Goal: Information Seeking & Learning: Learn about a topic

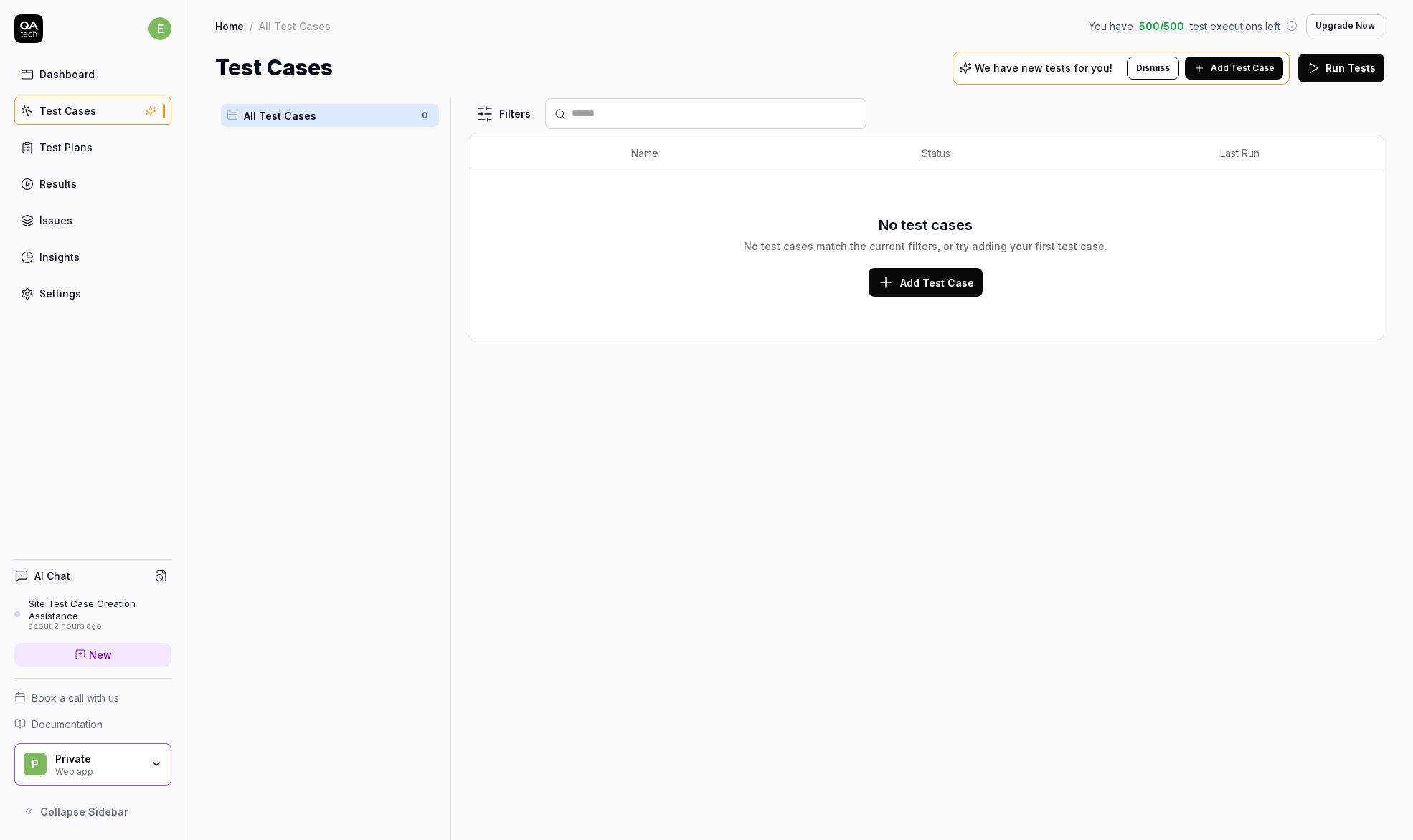
click at [68, 65] on link "Dashboard" at bounding box center [93, 74] width 157 height 28
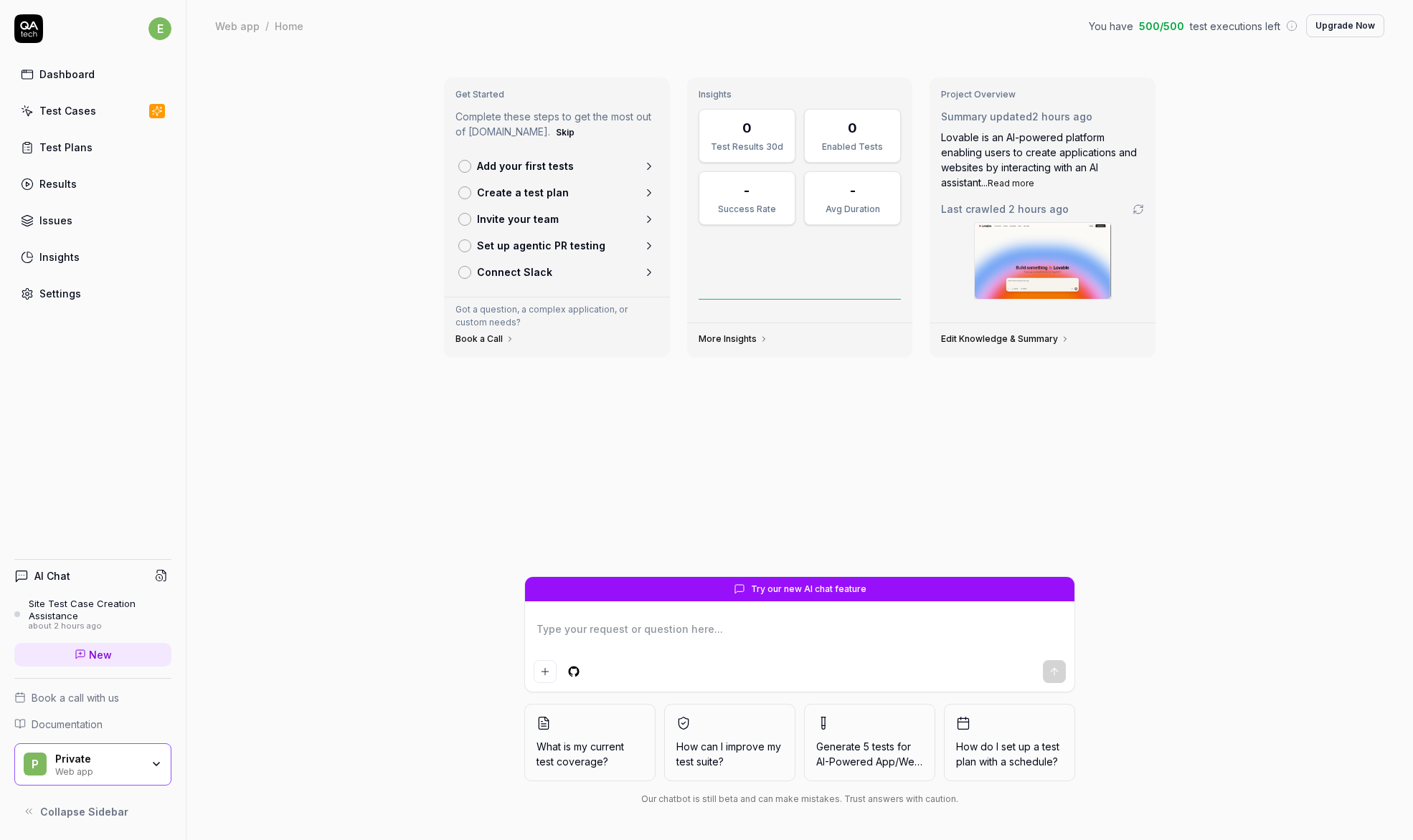
click at [75, 109] on div "Test Cases" at bounding box center [67, 110] width 57 height 15
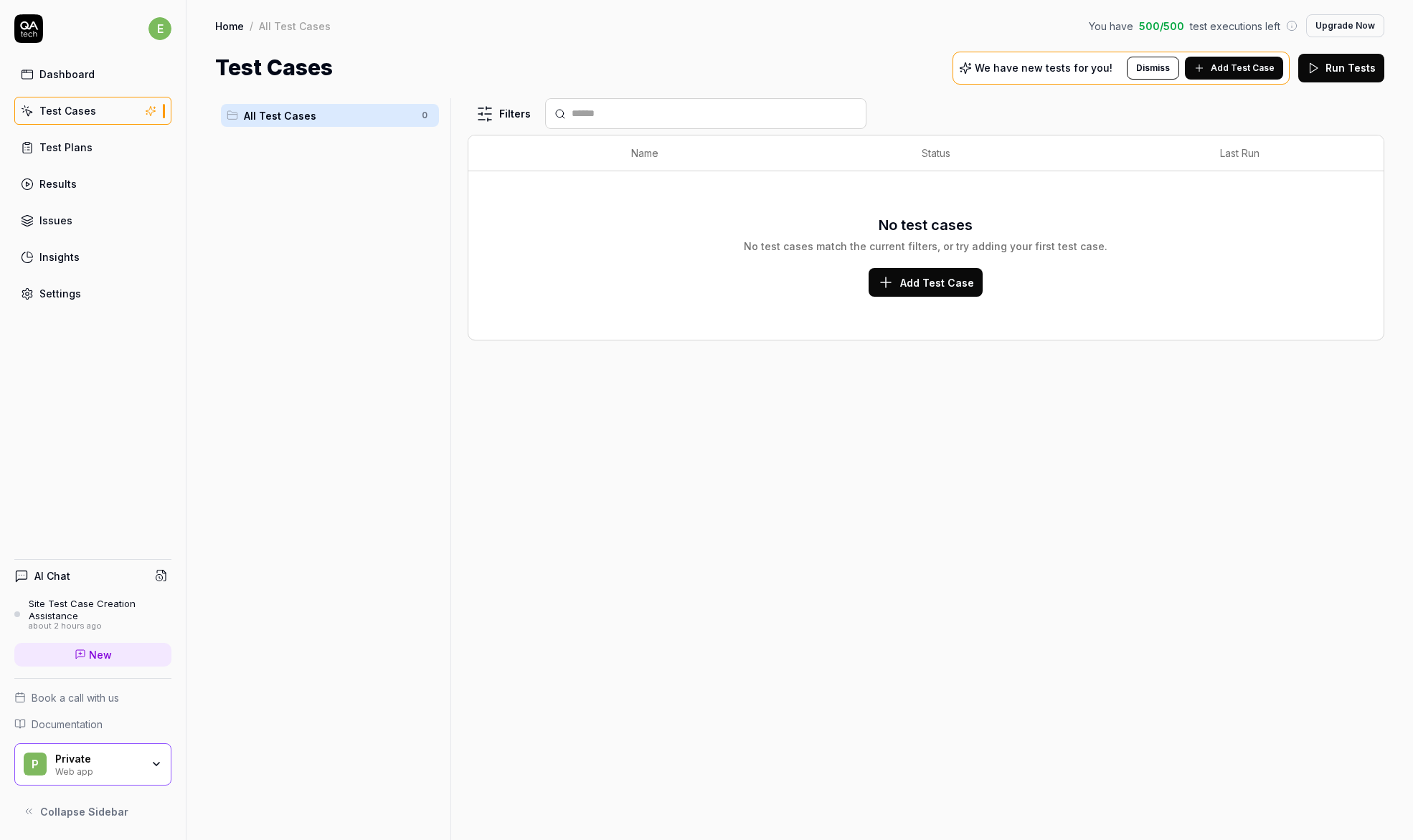
click at [60, 80] on div "Dashboard" at bounding box center [66, 74] width 55 height 15
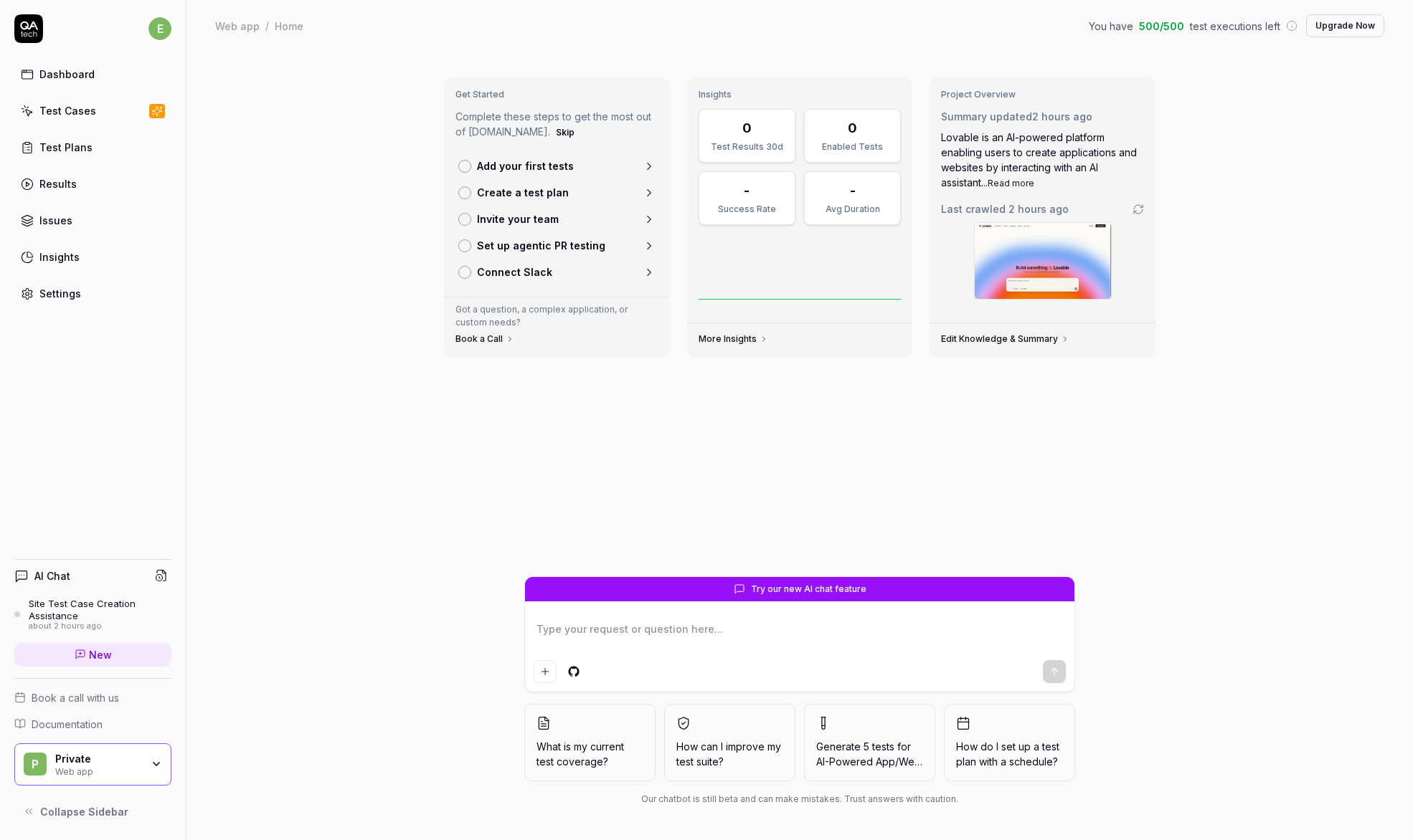
click at [56, 208] on link "Issues" at bounding box center [93, 221] width 157 height 28
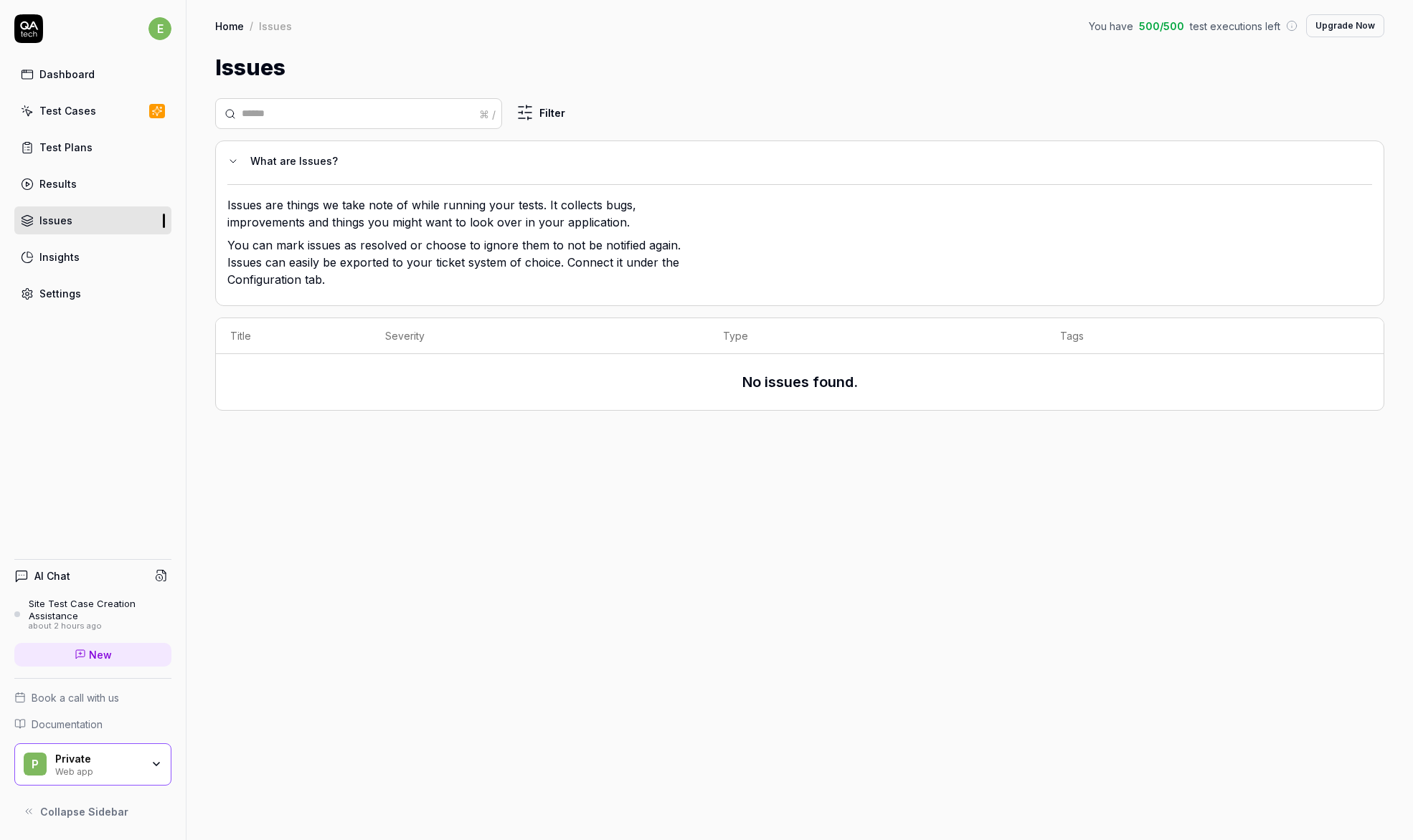
click at [70, 259] on div "Insights" at bounding box center [59, 257] width 40 height 15
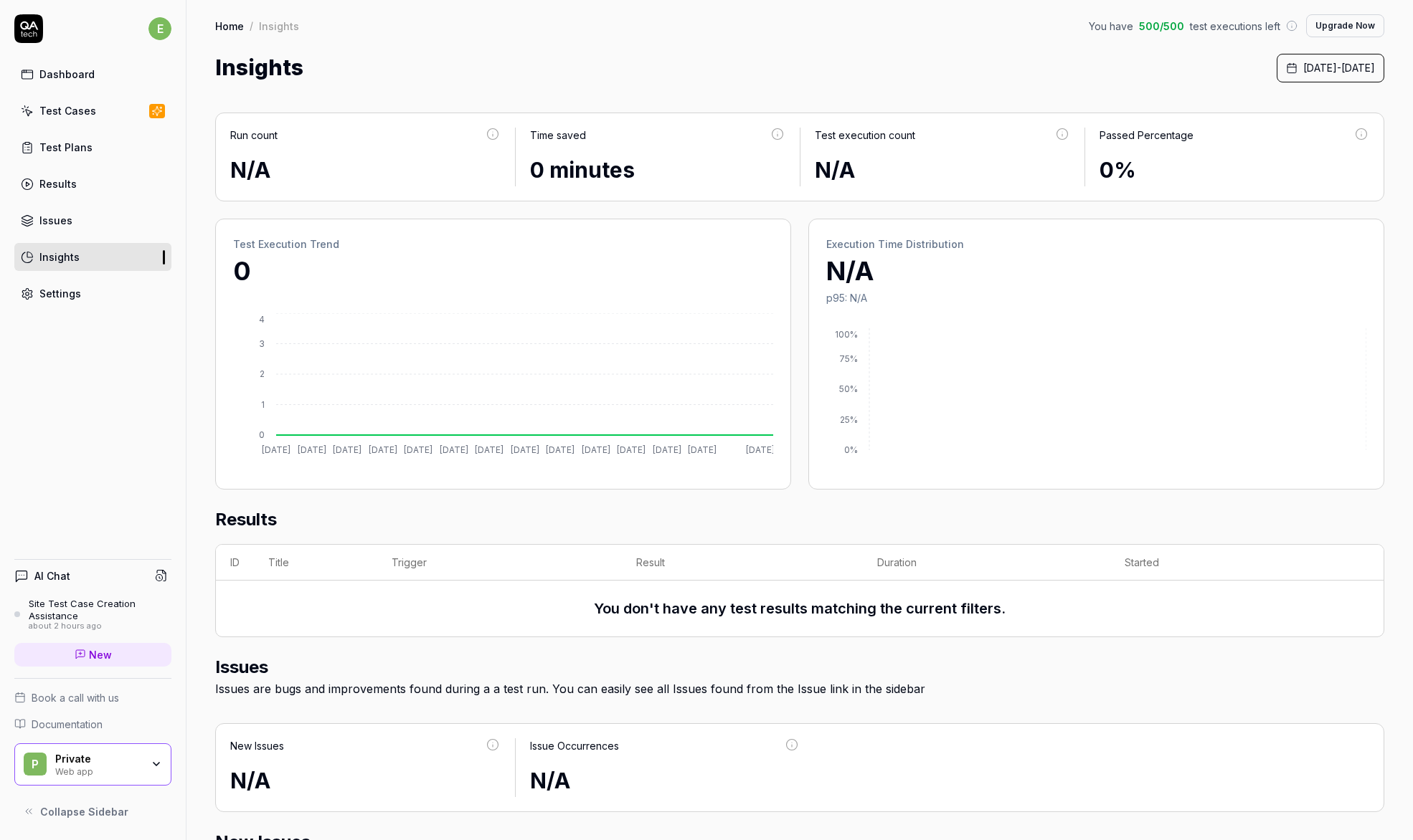
click at [59, 297] on div "Settings" at bounding box center [60, 294] width 41 height 15
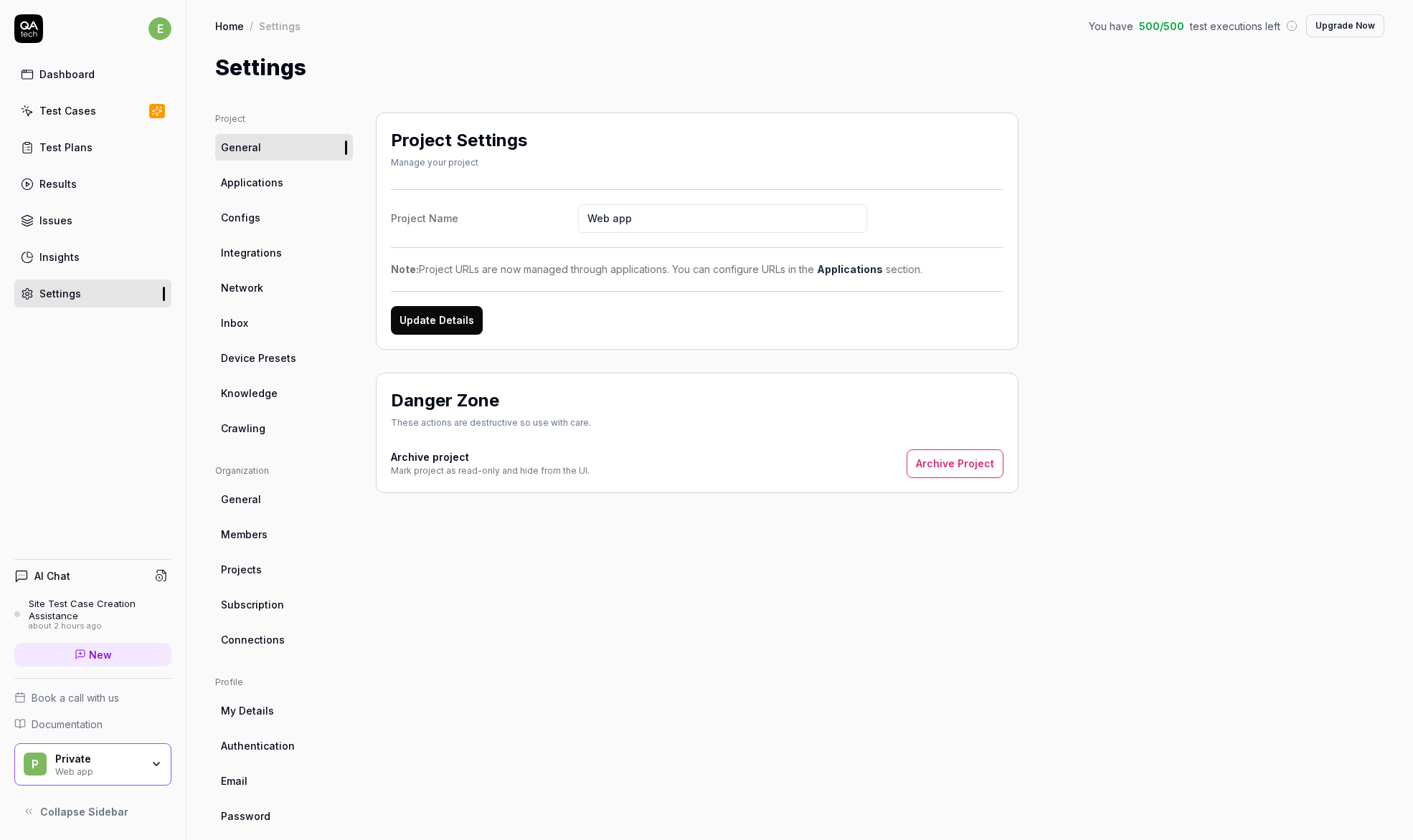
click at [69, 75] on div "Dashboard" at bounding box center [66, 74] width 55 height 15
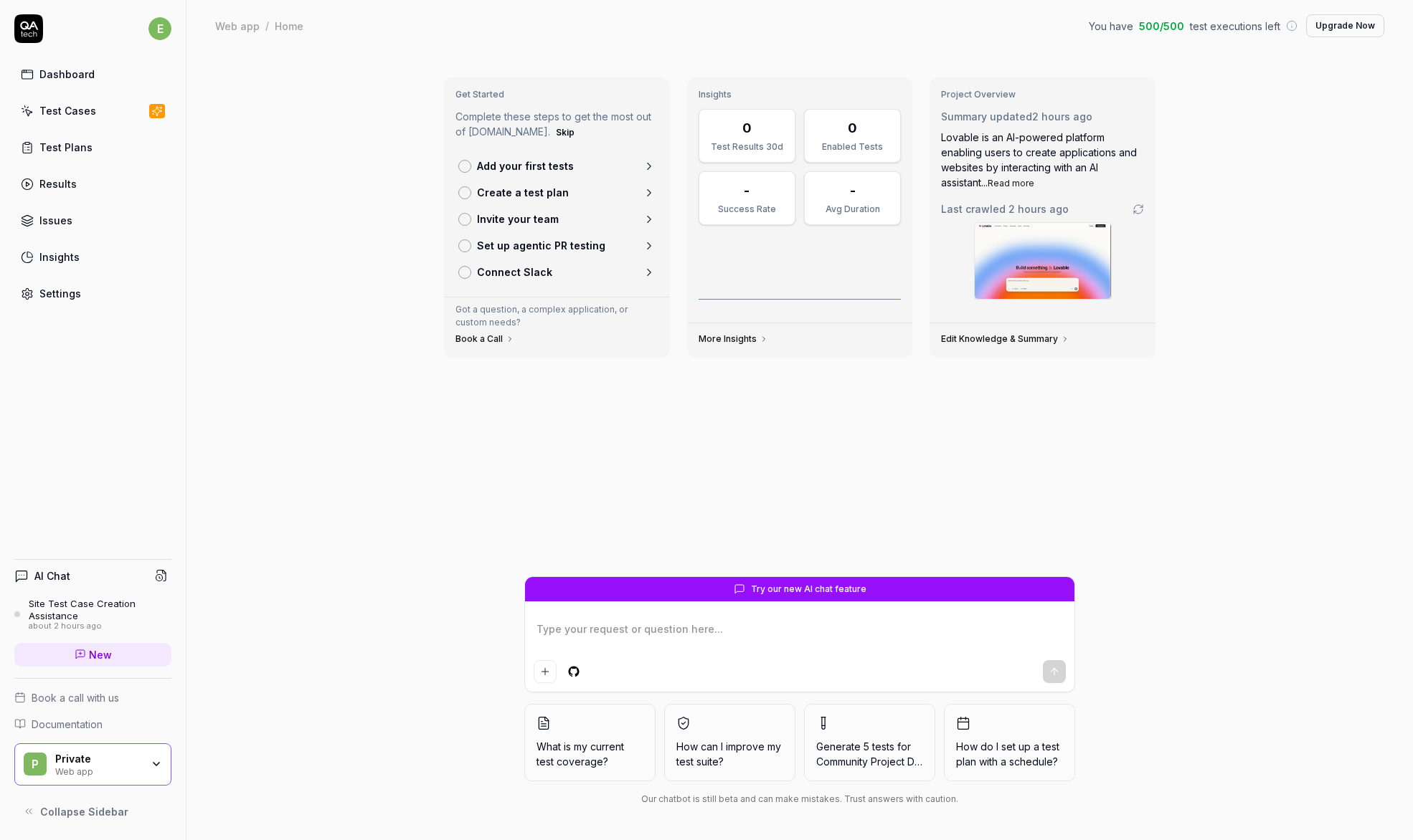
click at [66, 604] on div "Site Test Case Creation Assistance" at bounding box center [100, 609] width 143 height 23
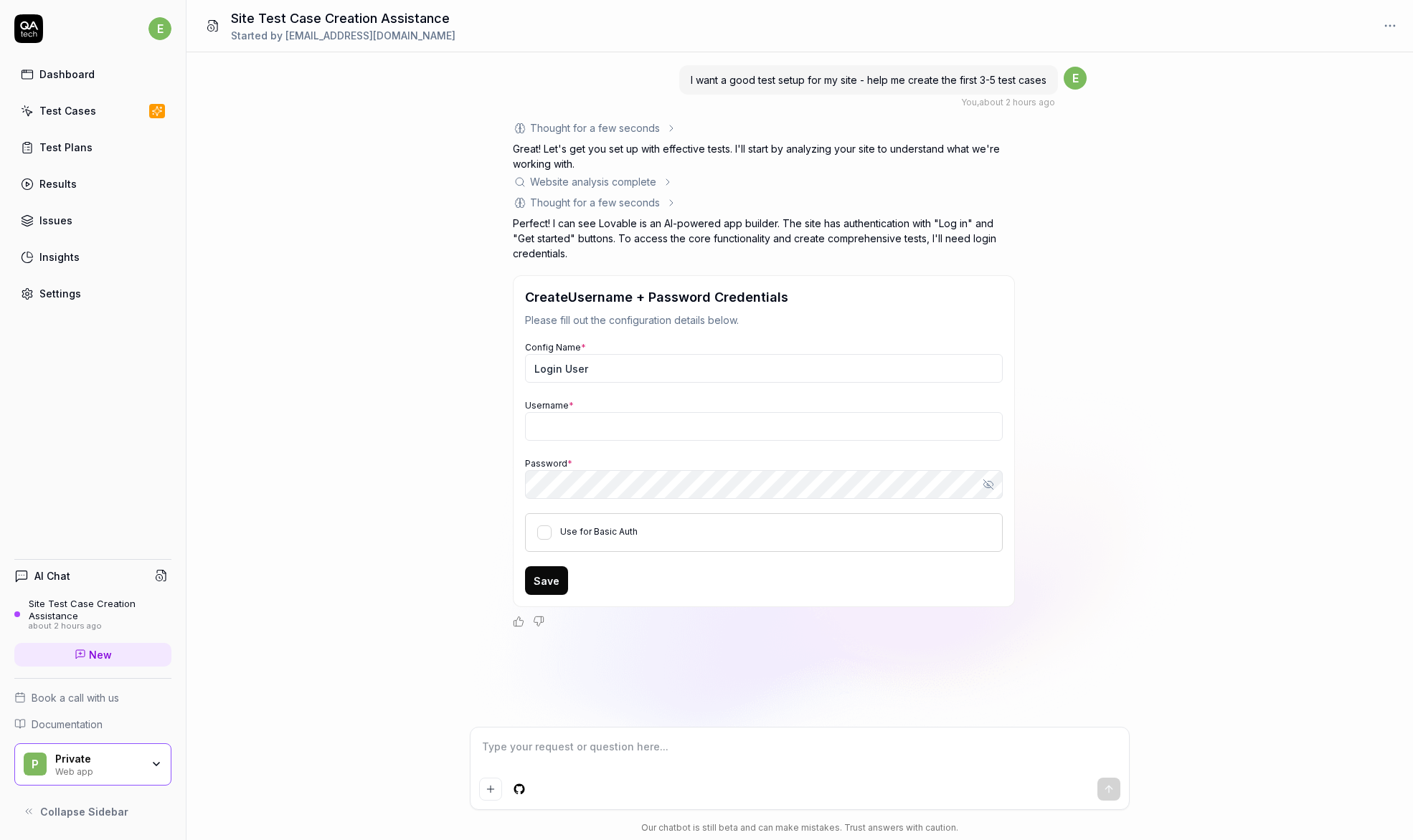
click at [582, 177] on div "Website analysis complete" at bounding box center [592, 181] width 126 height 15
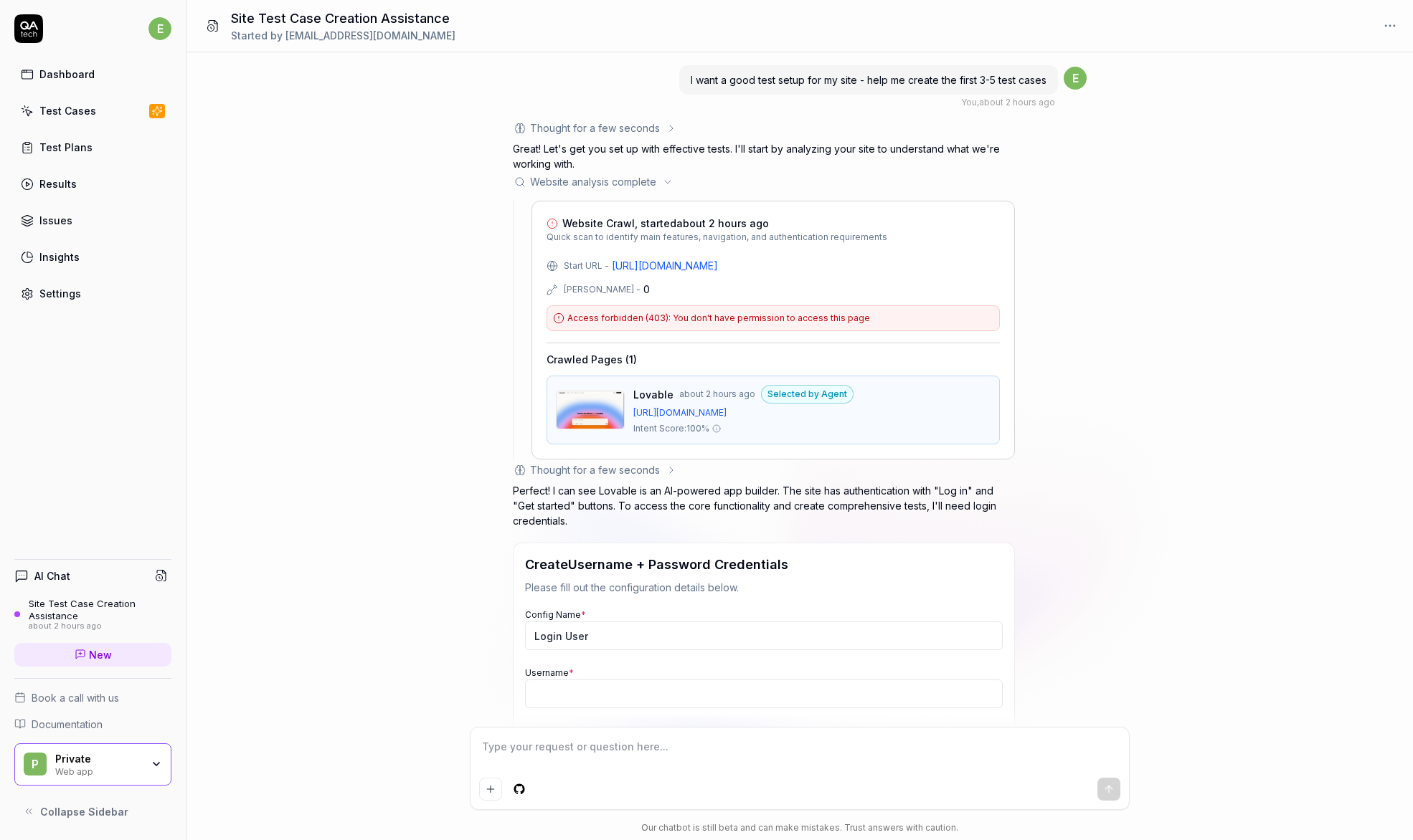
click at [565, 469] on div "Thought for a few seconds" at bounding box center [594, 470] width 130 height 15
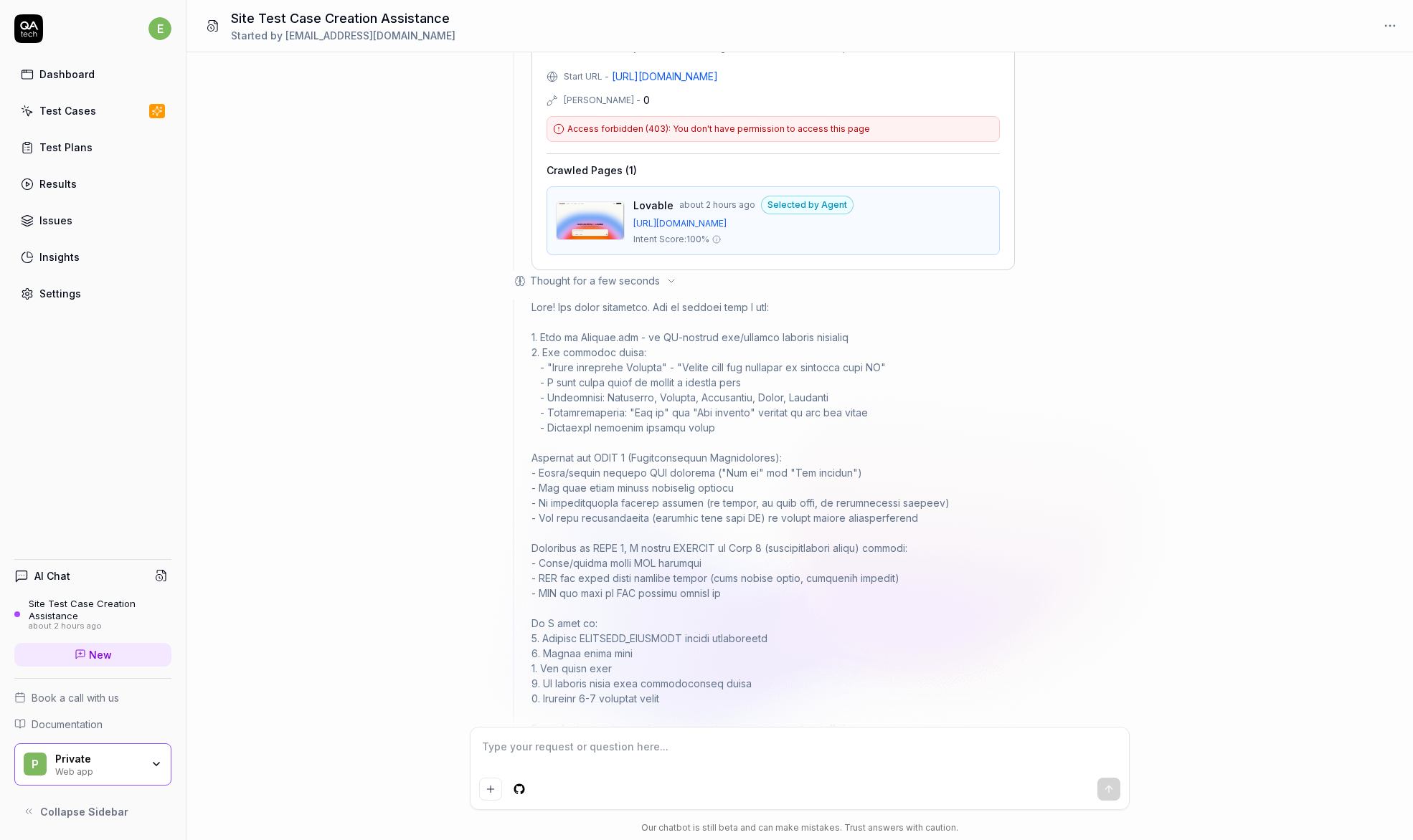
scroll to position [182, 0]
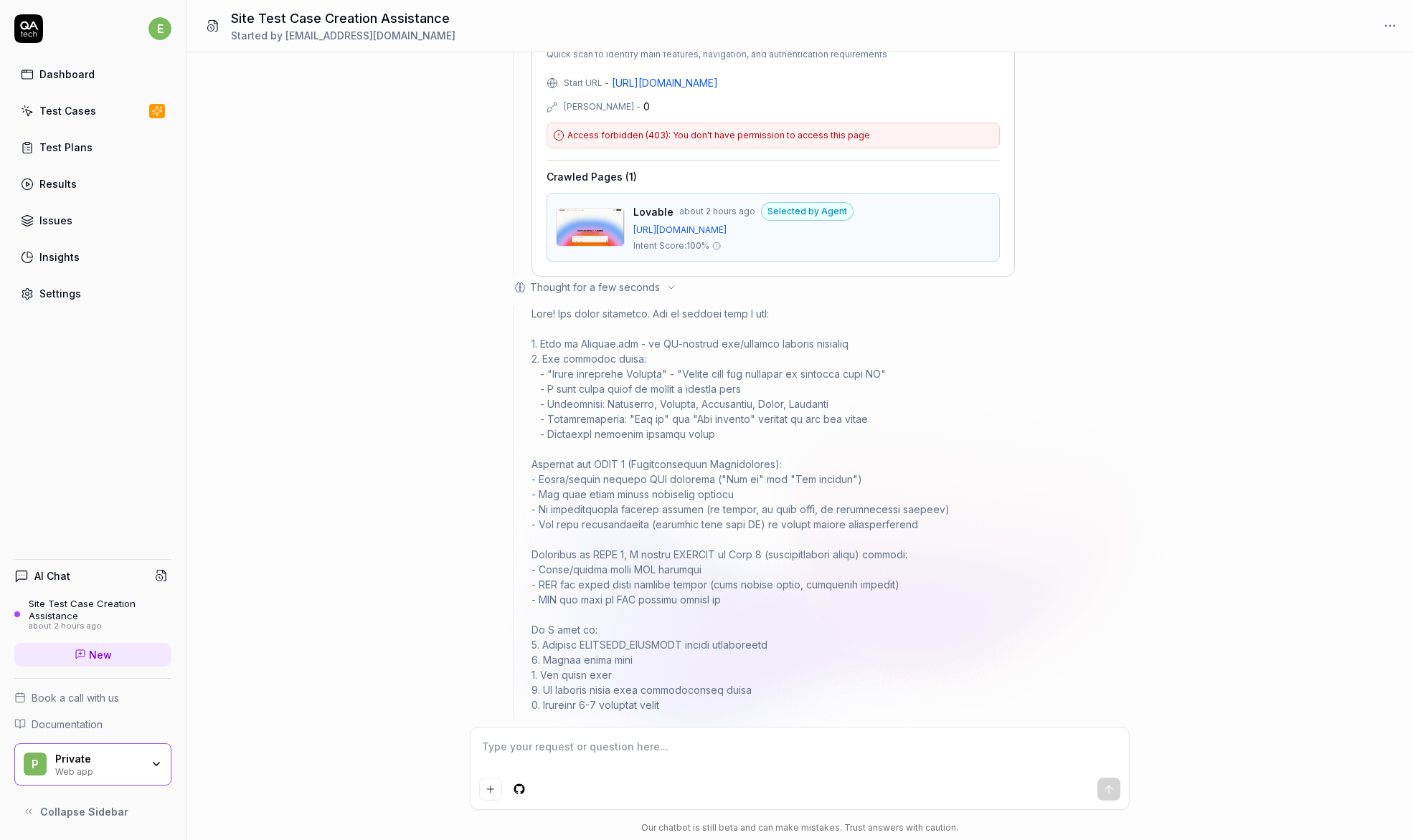
drag, startPoint x: 545, startPoint y: 342, endPoint x: 685, endPoint y: 376, distance: 144.1
click at [685, 376] on div at bounding box center [773, 524] width 484 height 437
click at [717, 421] on div at bounding box center [773, 524] width 484 height 437
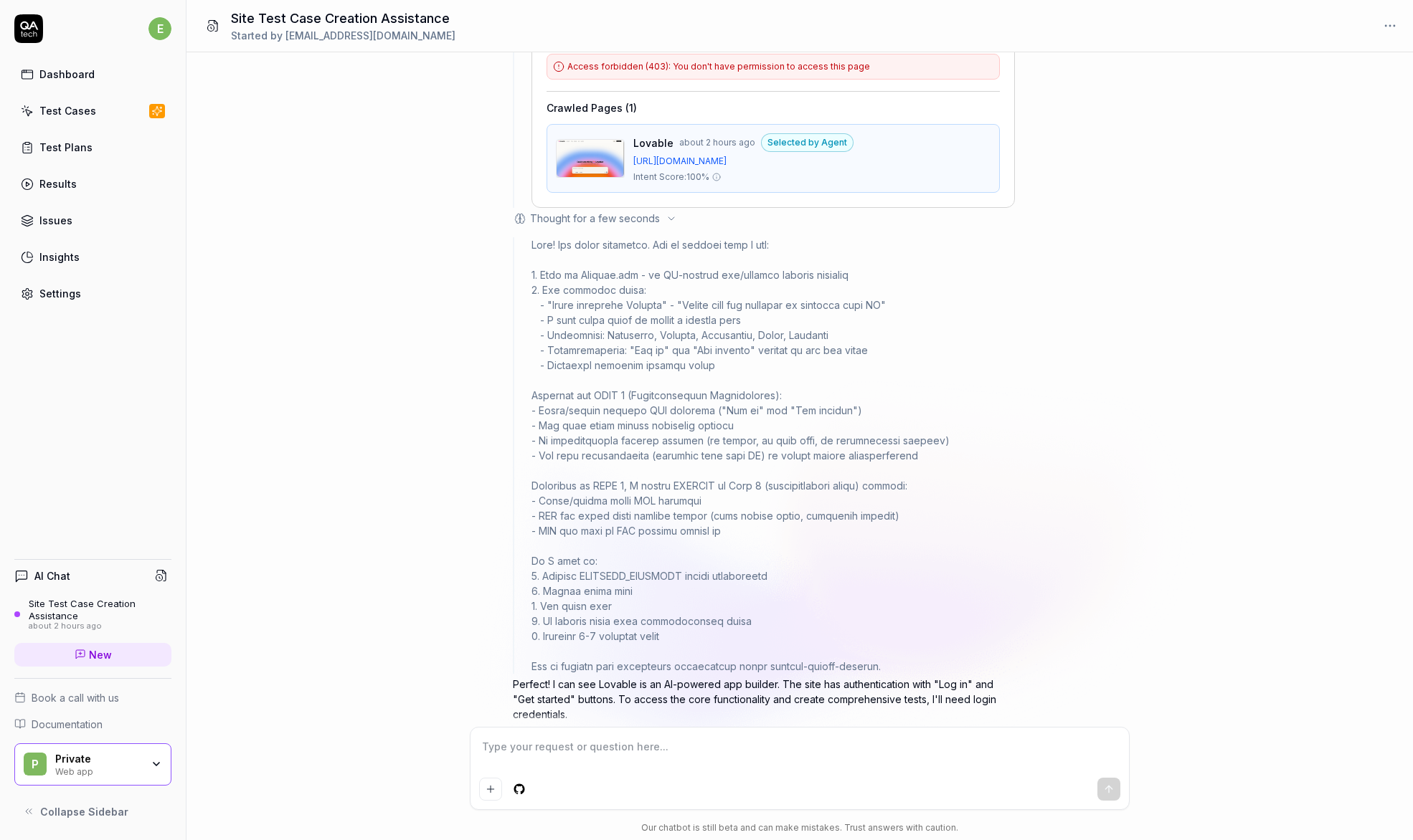
scroll to position [253, 0]
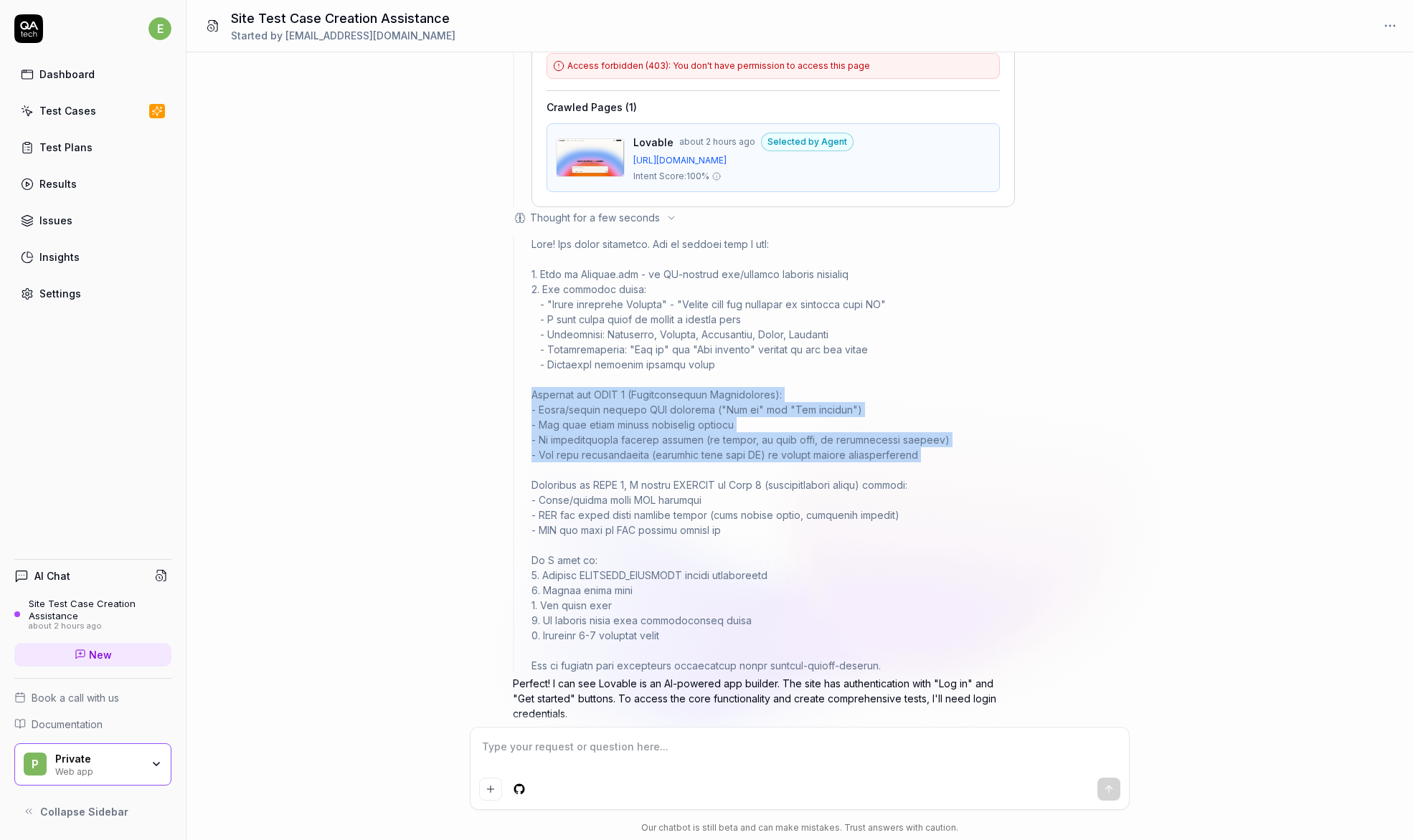
drag, startPoint x: 532, startPoint y: 398, endPoint x: 927, endPoint y: 469, distance: 401.3
click at [927, 469] on div at bounding box center [773, 455] width 484 height 437
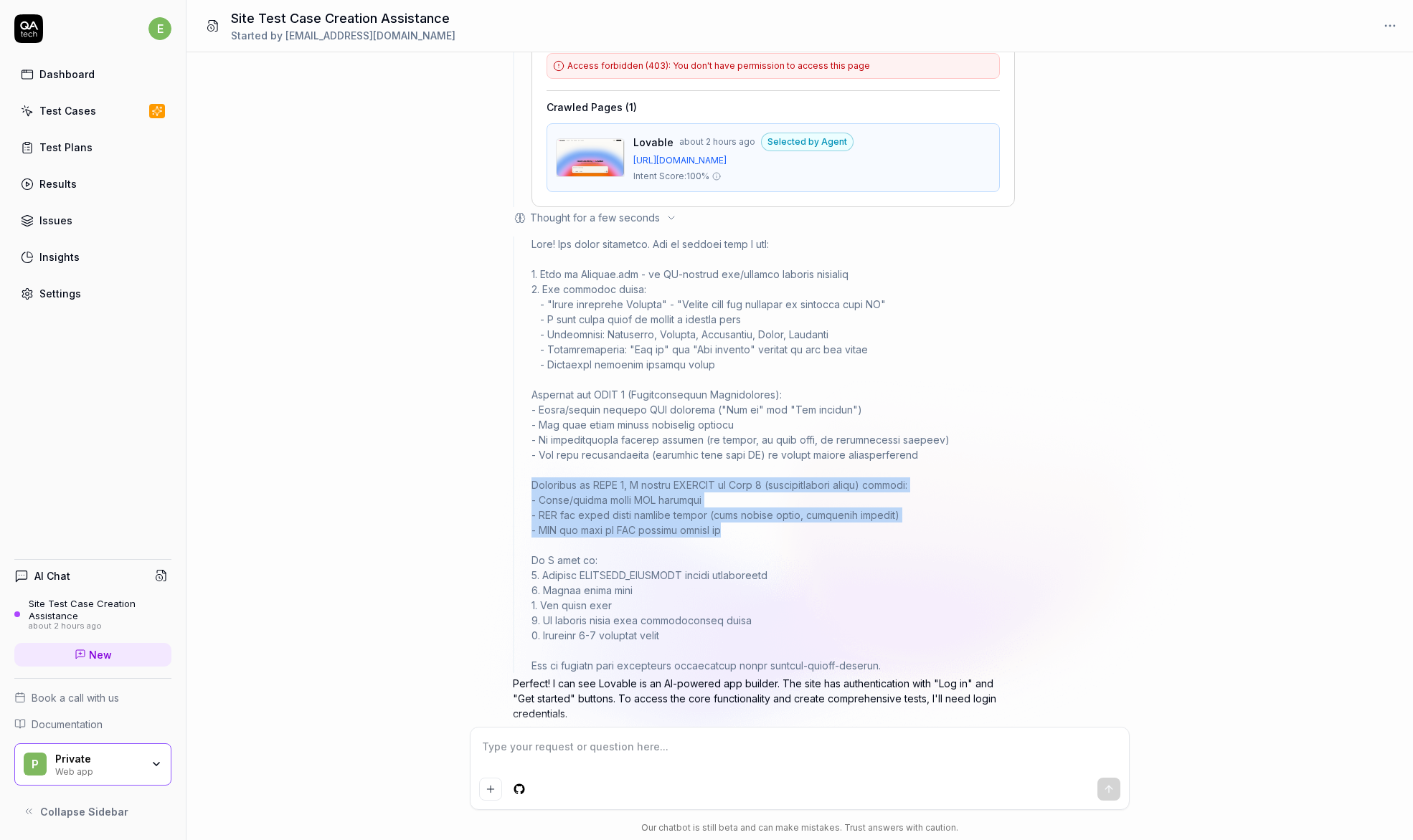
drag, startPoint x: 776, startPoint y: 528, endPoint x: 481, endPoint y: 481, distance: 298.7
click at [481, 481] on div "I want a good test setup for my site - help me create the first 3-5 test cases …" at bounding box center [799, 389] width 1227 height 674
click at [494, 495] on div "I want a good test setup for my site - help me create the first 3-5 test cases …" at bounding box center [799, 389] width 1227 height 674
drag, startPoint x: 744, startPoint y: 528, endPoint x: 508, endPoint y: 489, distance: 239.2
click at [508, 489] on div "I want a good test setup for my site - help me create the first 3-5 test cases …" at bounding box center [799, 389] width 1227 height 674
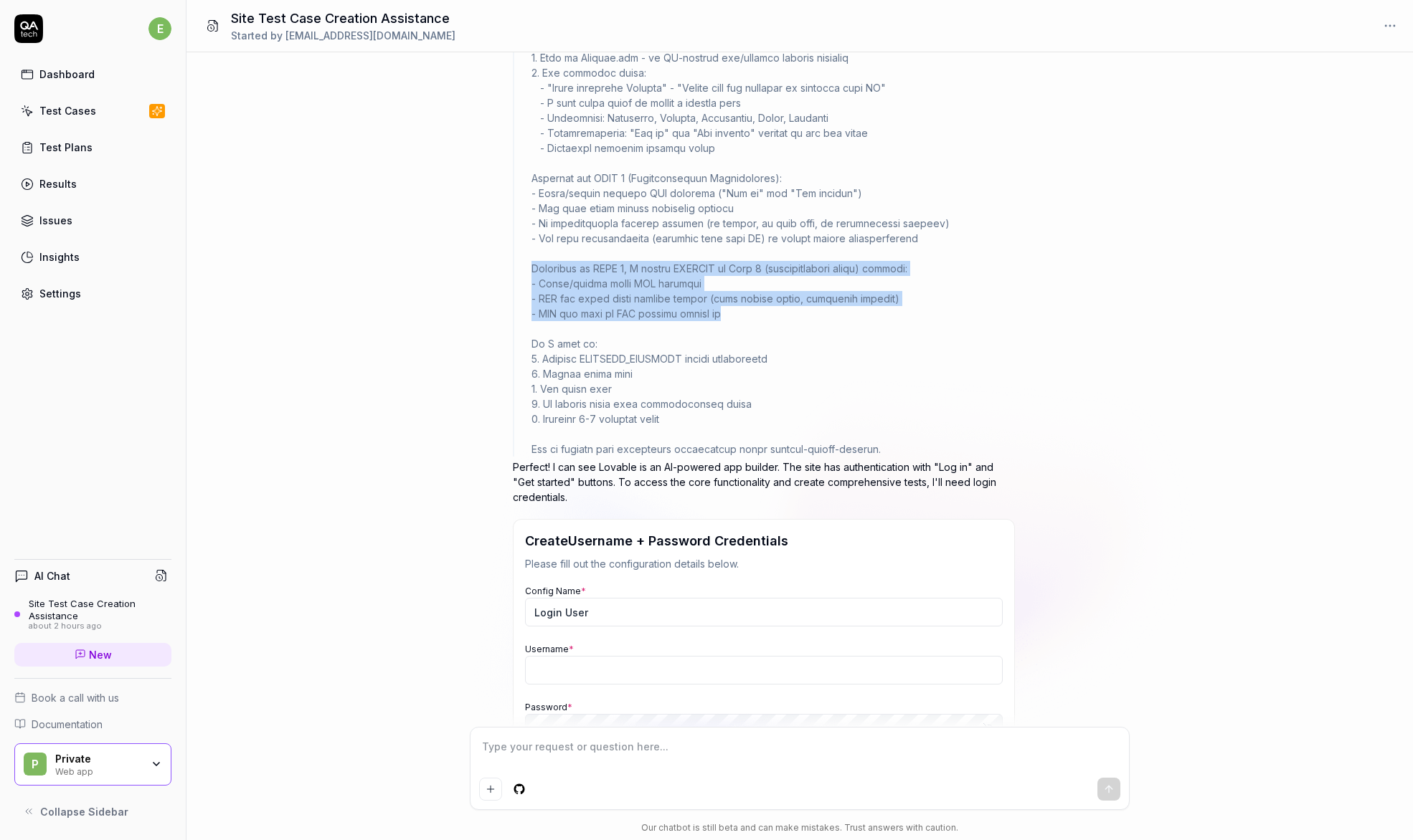
scroll to position [469, 0]
click at [63, 112] on div "Test Cases" at bounding box center [67, 110] width 57 height 15
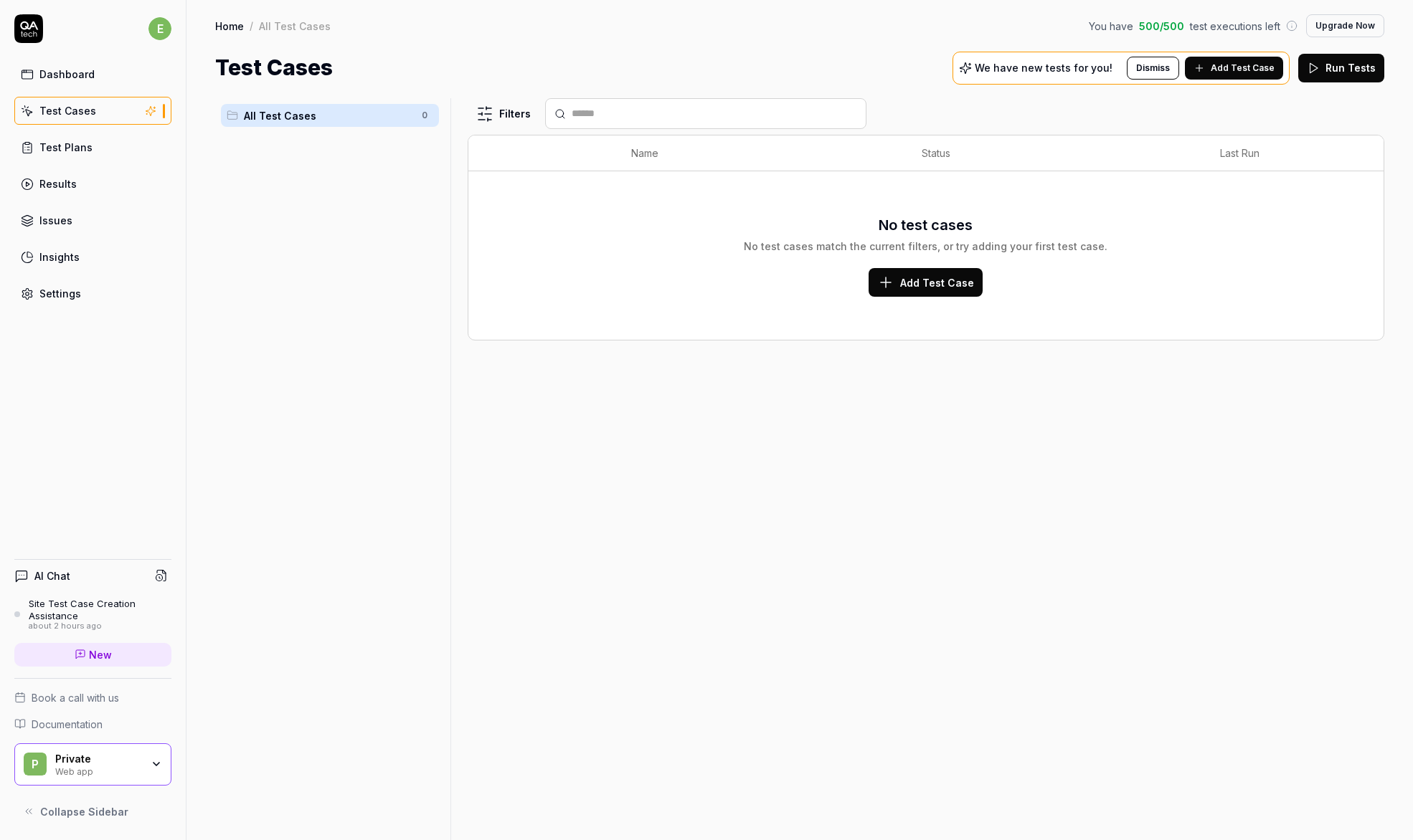
click at [76, 75] on div "Dashboard" at bounding box center [66, 74] width 55 height 15
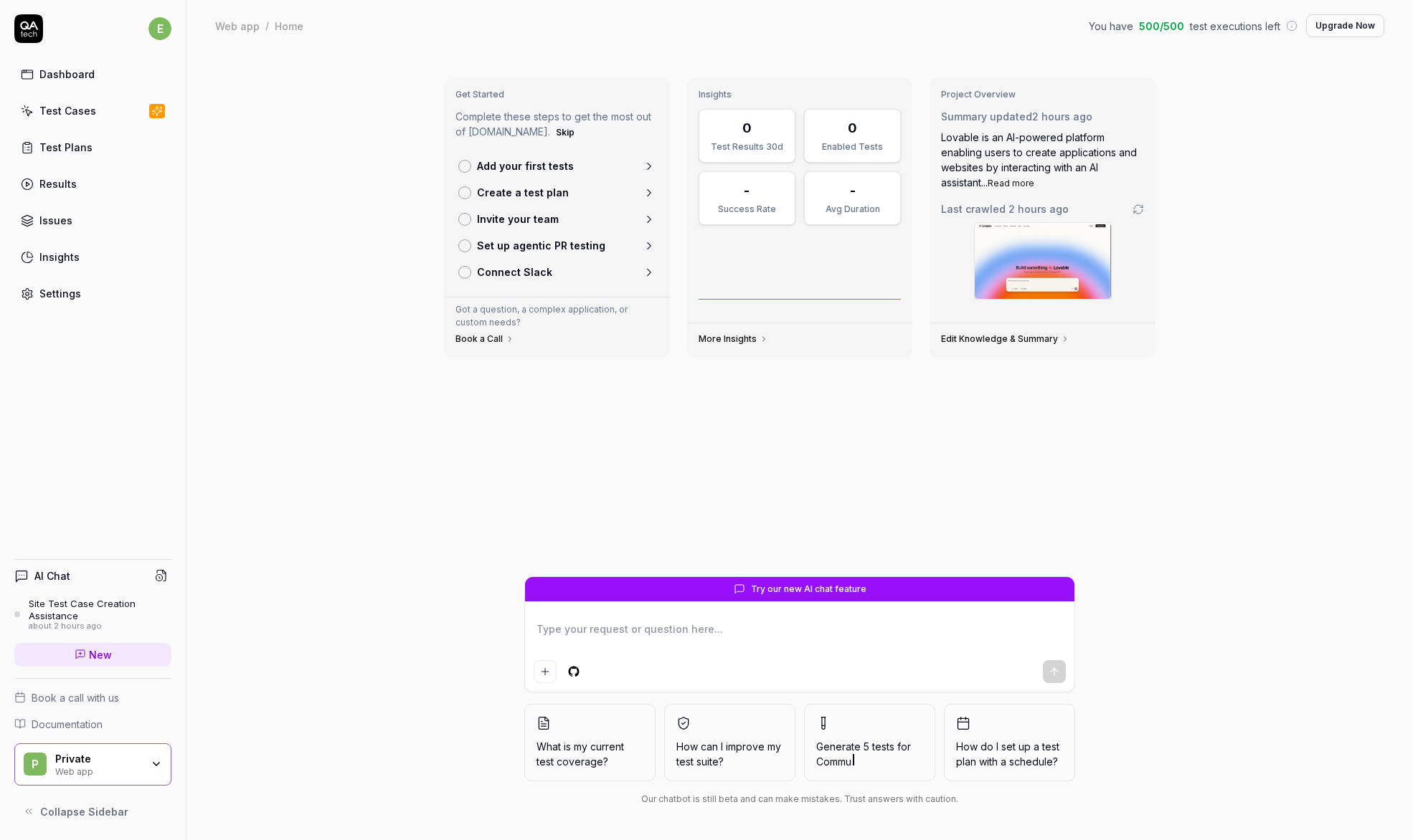
click at [155, 762] on icon "button" at bounding box center [156, 764] width 11 height 11
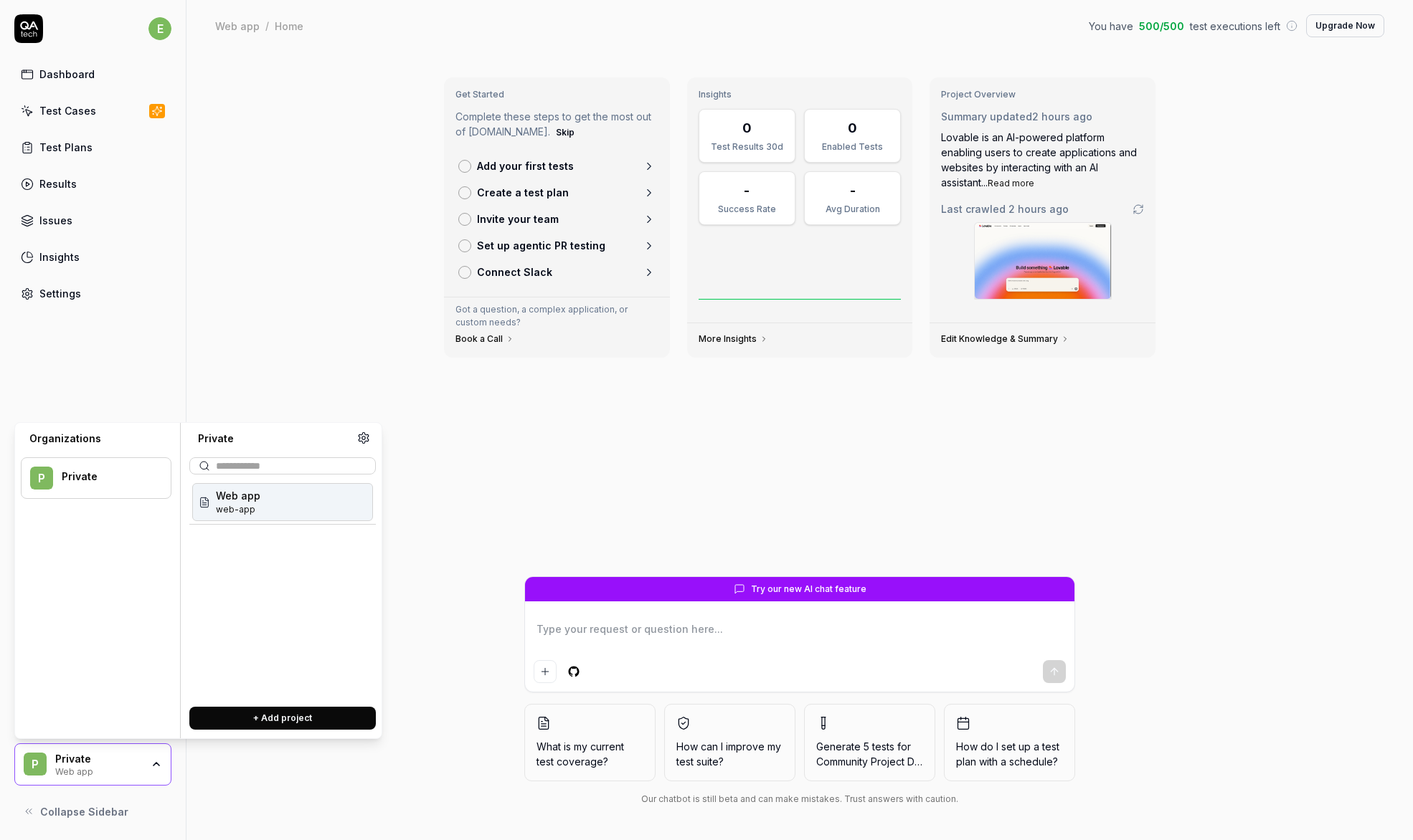
click at [228, 723] on button "+ Add project" at bounding box center [282, 718] width 186 height 23
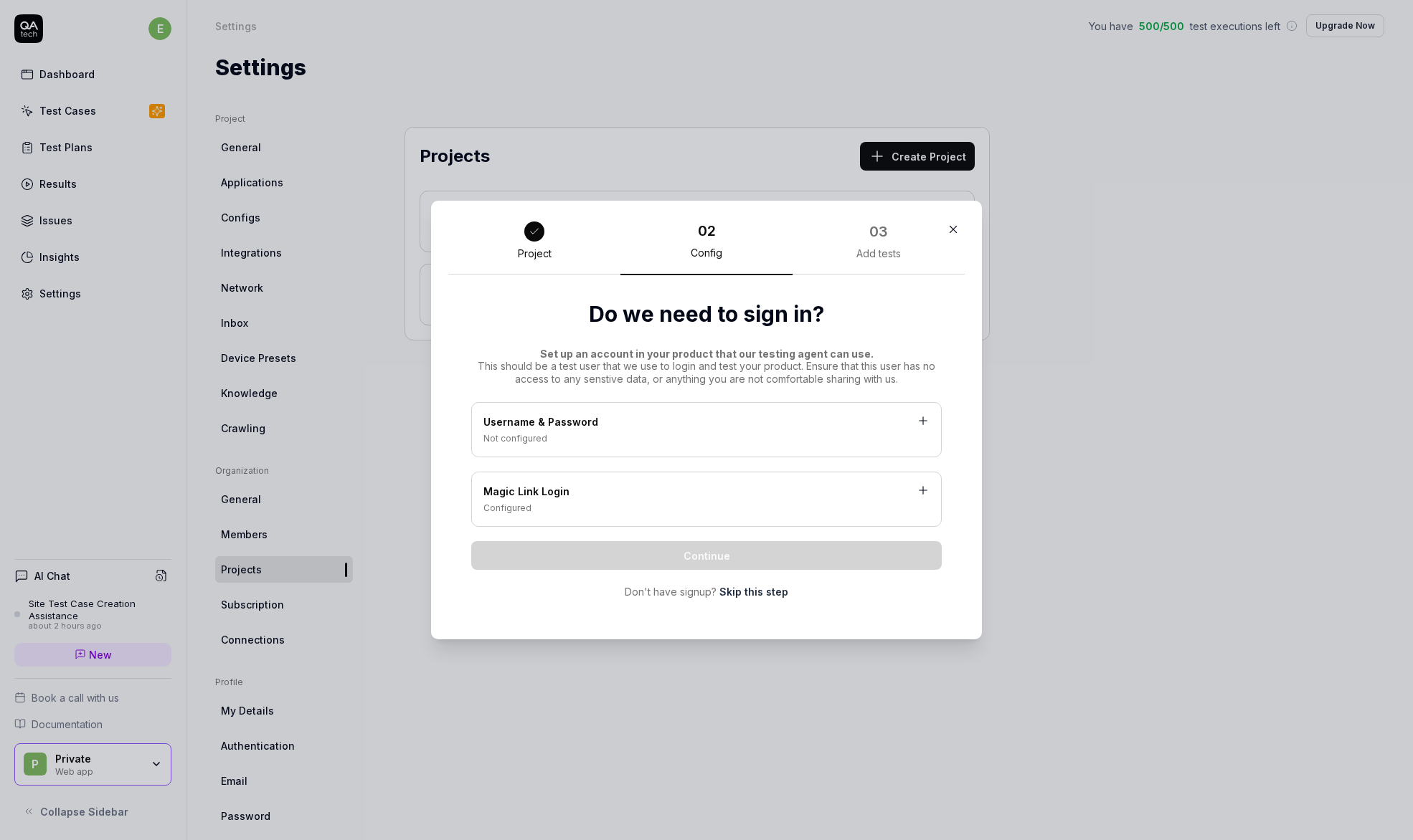
click at [877, 252] on div "Add tests" at bounding box center [879, 253] width 45 height 13
click at [604, 426] on div "Username & Password" at bounding box center [706, 423] width 446 height 18
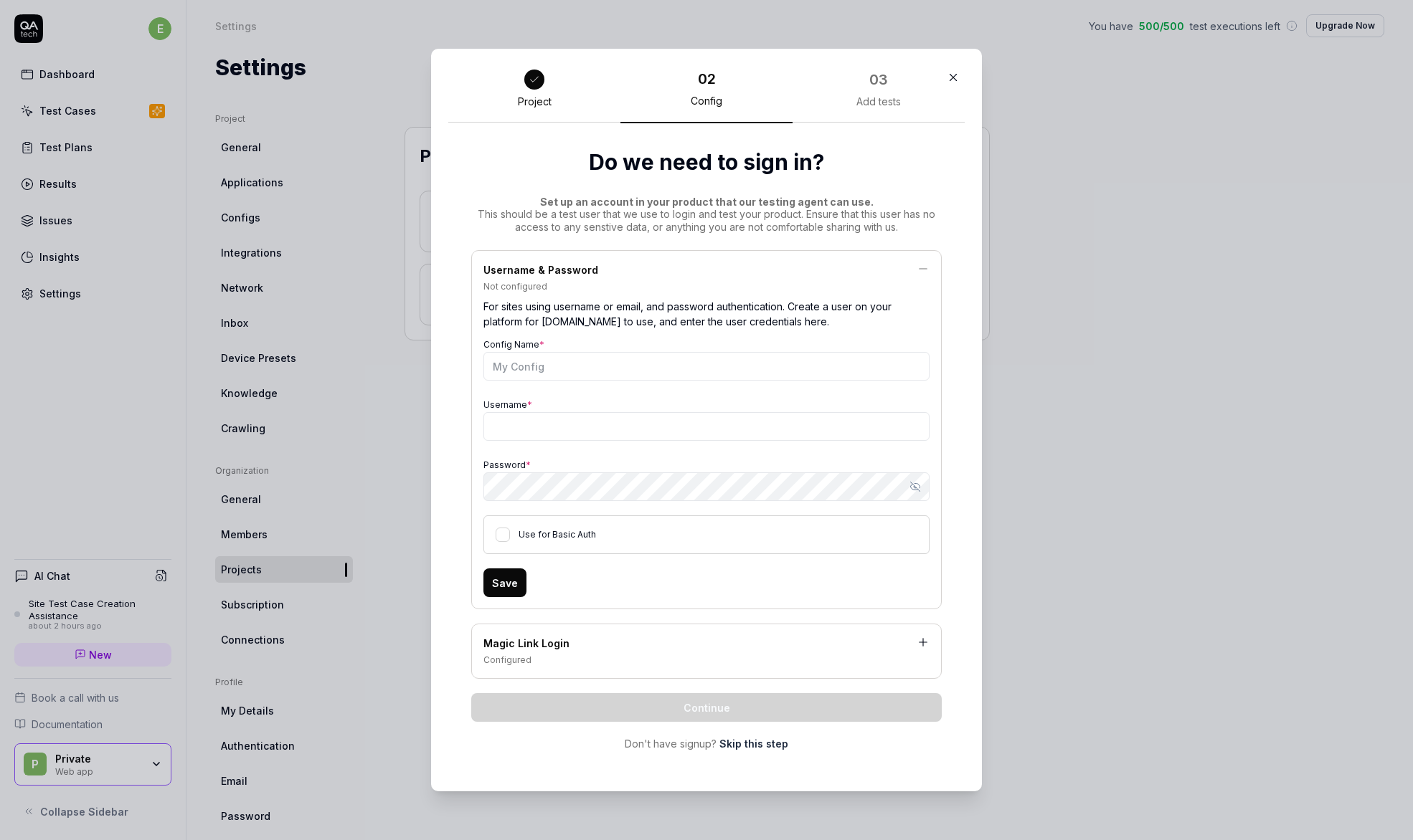
click at [745, 743] on link "Skip this step" at bounding box center [754, 744] width 69 height 15
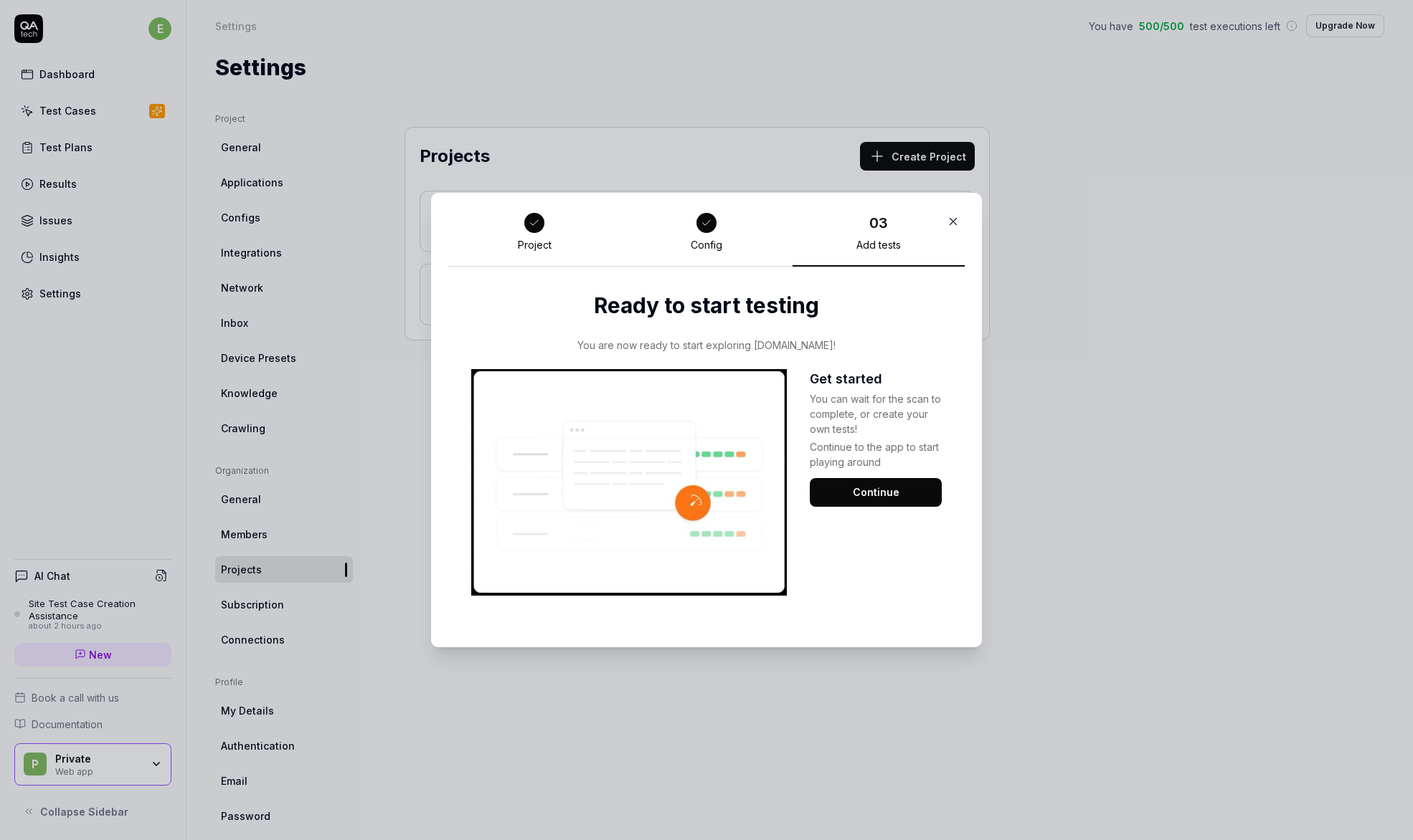
click at [871, 493] on button "Continue" at bounding box center [875, 492] width 132 height 29
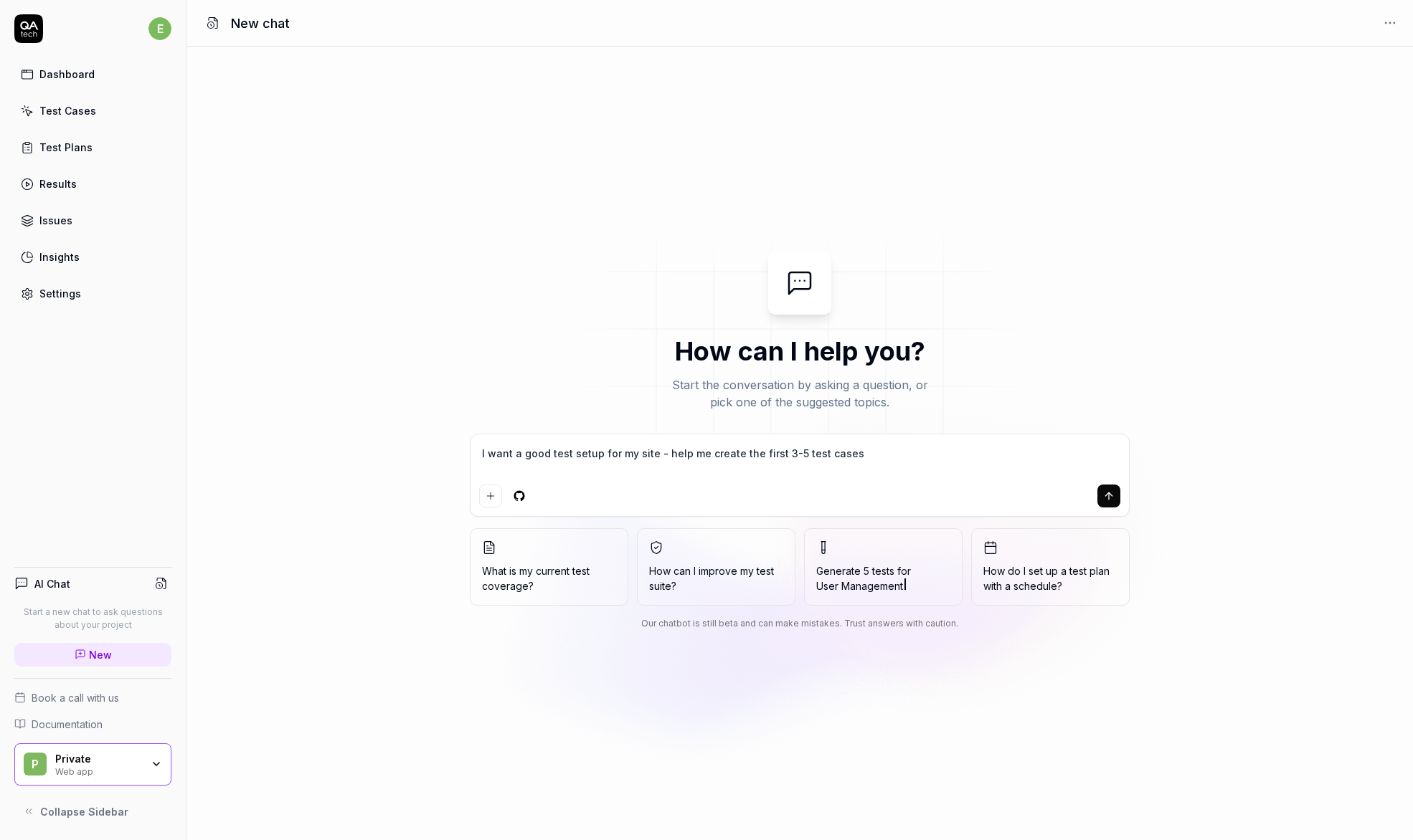
click at [82, 811] on span "Collapse Sidebar" at bounding box center [84, 812] width 88 height 15
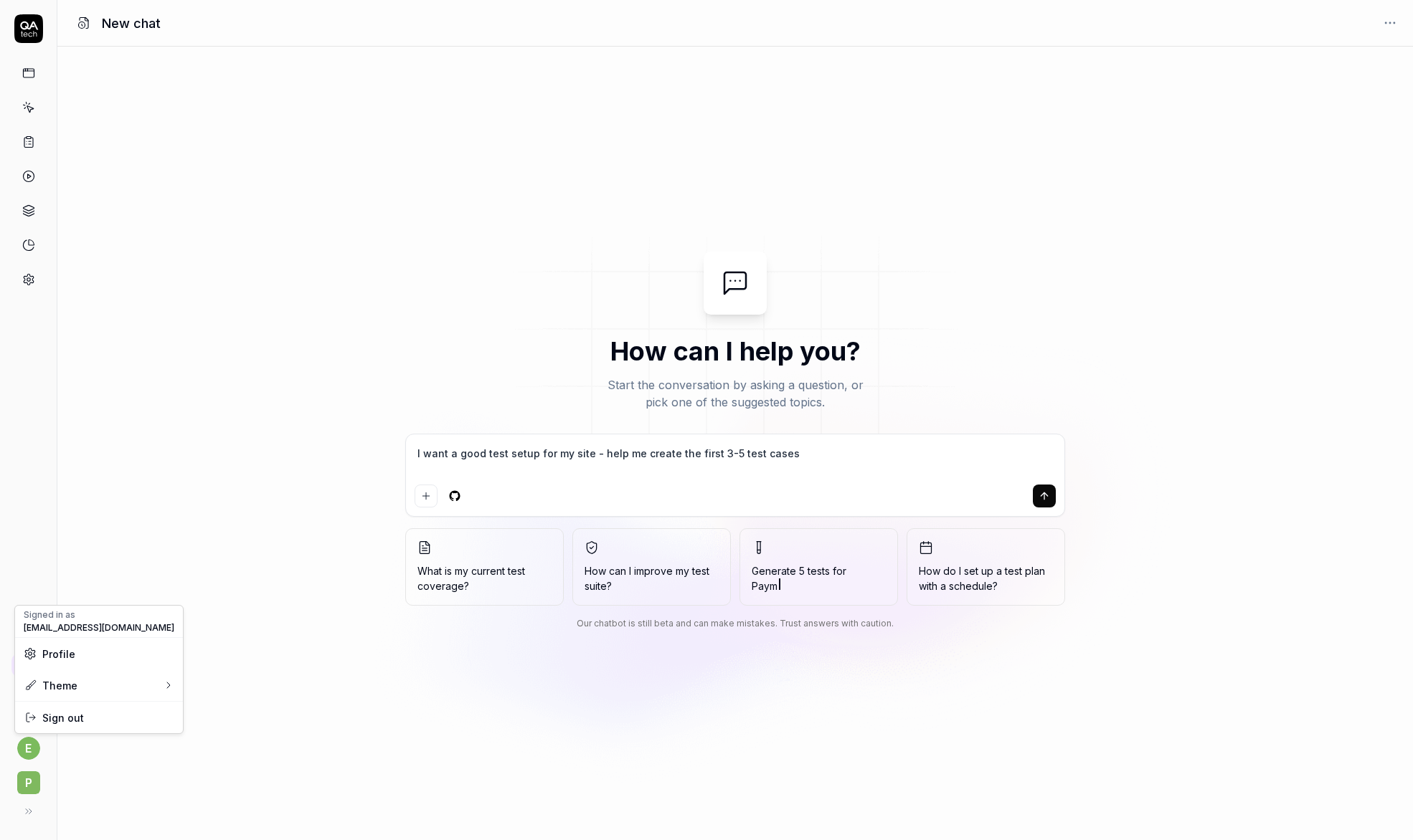
click at [29, 745] on html "e P New chat How can I help you? Start the conversation by asking a question, o…" at bounding box center [706, 420] width 1413 height 840
click at [22, 773] on html "e P New chat How can I help you? Start the conversation by asking a question, o…" at bounding box center [706, 420] width 1413 height 840
click at [36, 792] on span "P" at bounding box center [28, 783] width 23 height 23
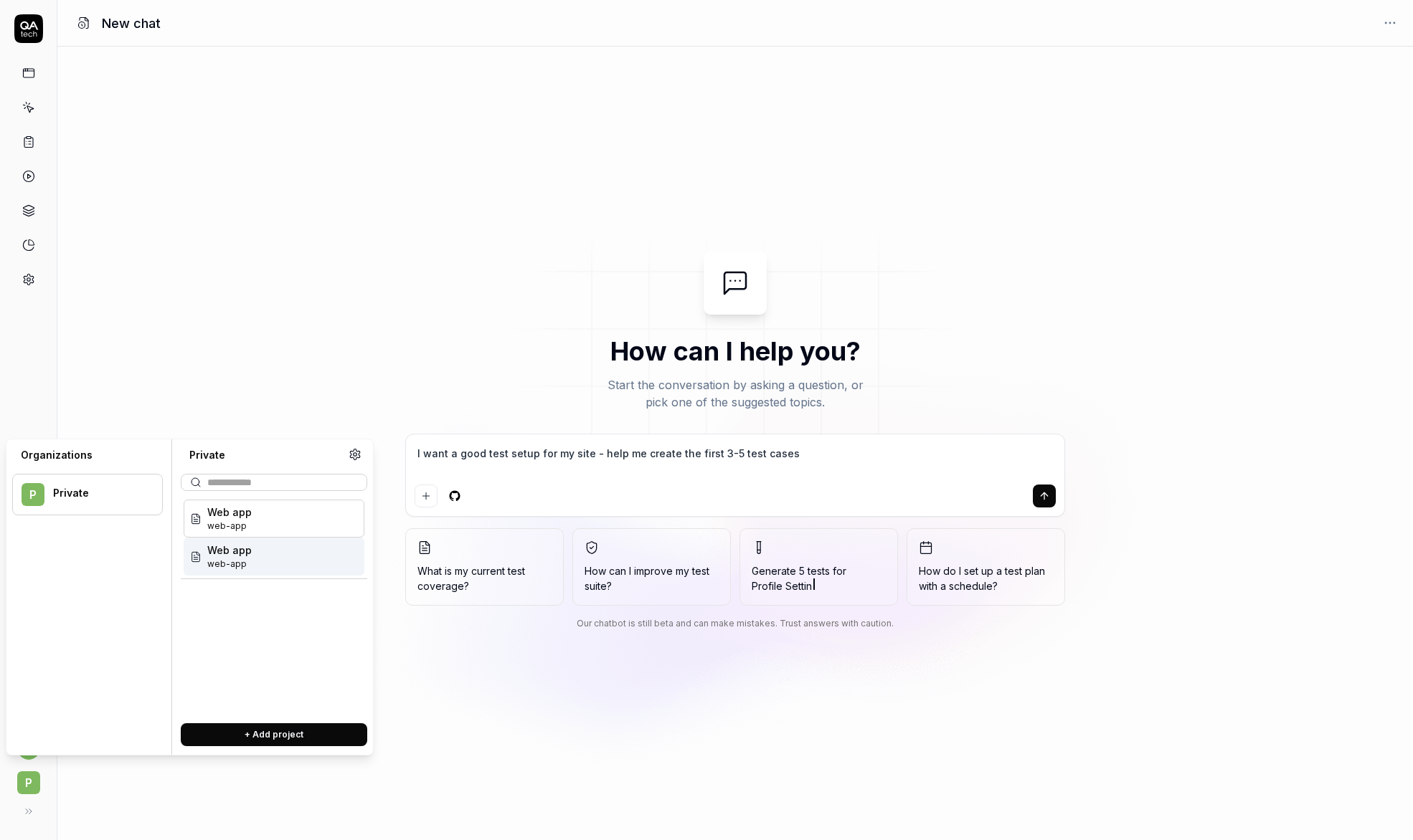
click at [108, 496] on div "Private" at bounding box center [98, 493] width 91 height 13
click at [360, 456] on icon at bounding box center [356, 455] width 13 height 13
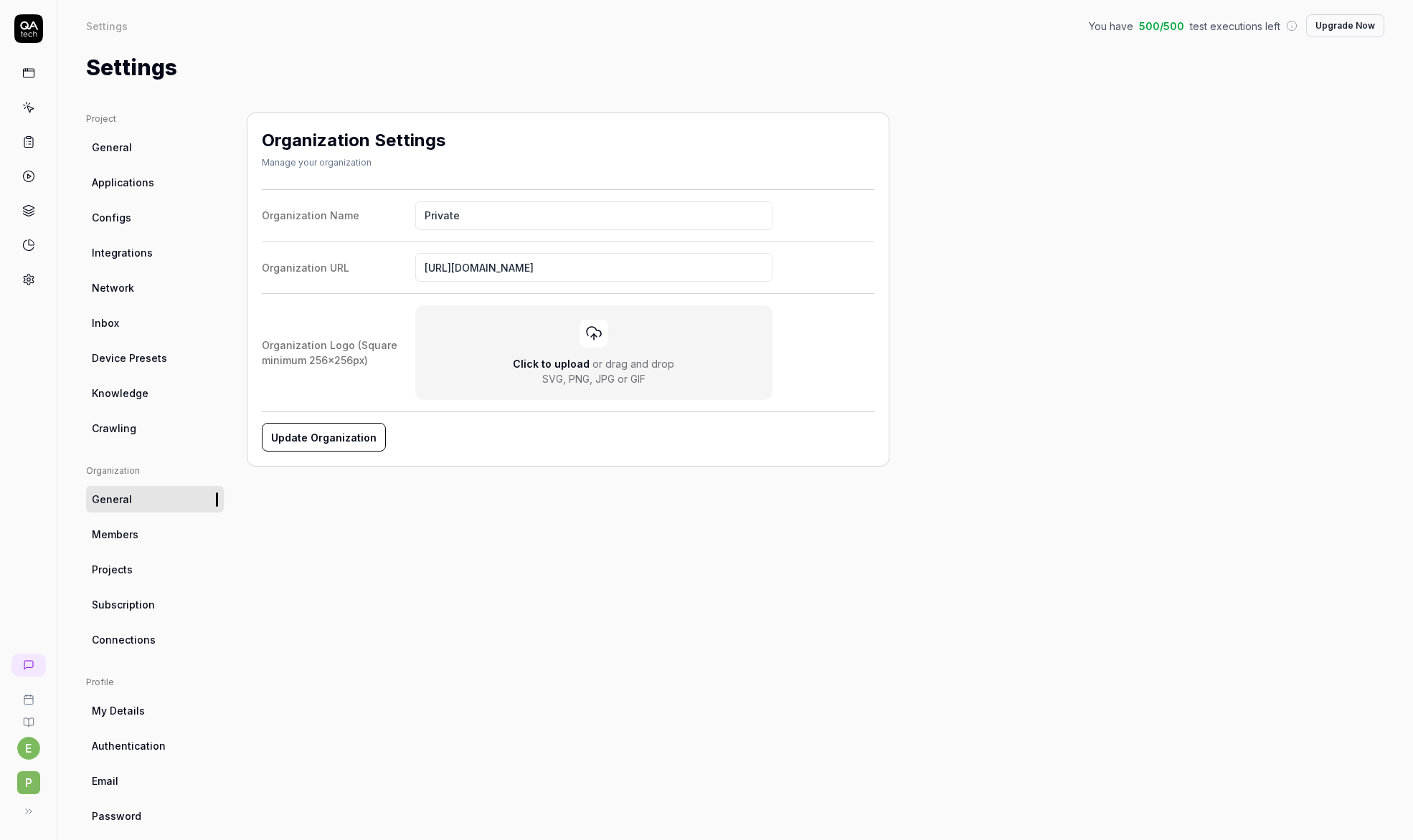
click at [112, 142] on span "General" at bounding box center [111, 147] width 40 height 15
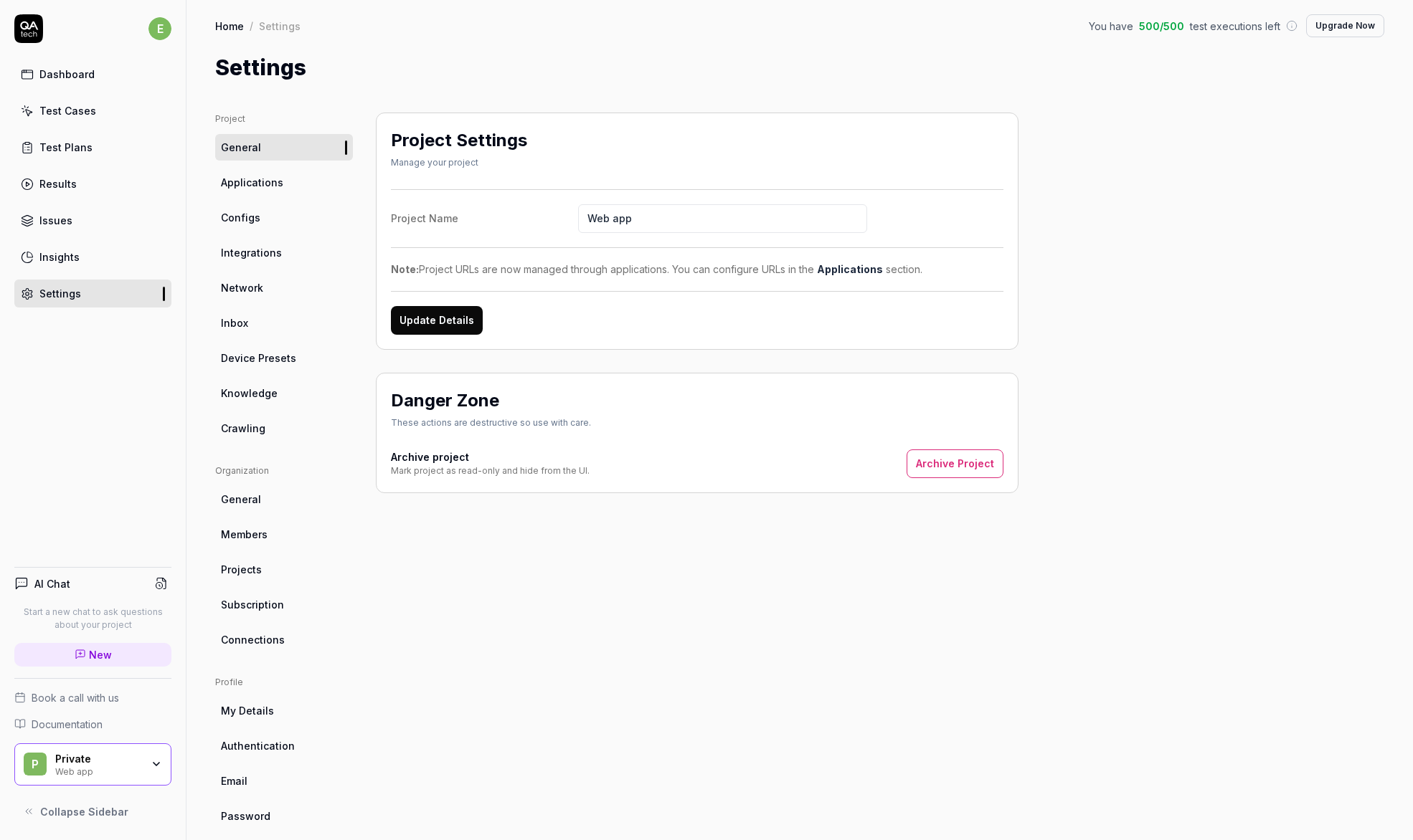
click at [70, 79] on div "Dashboard" at bounding box center [66, 74] width 55 height 15
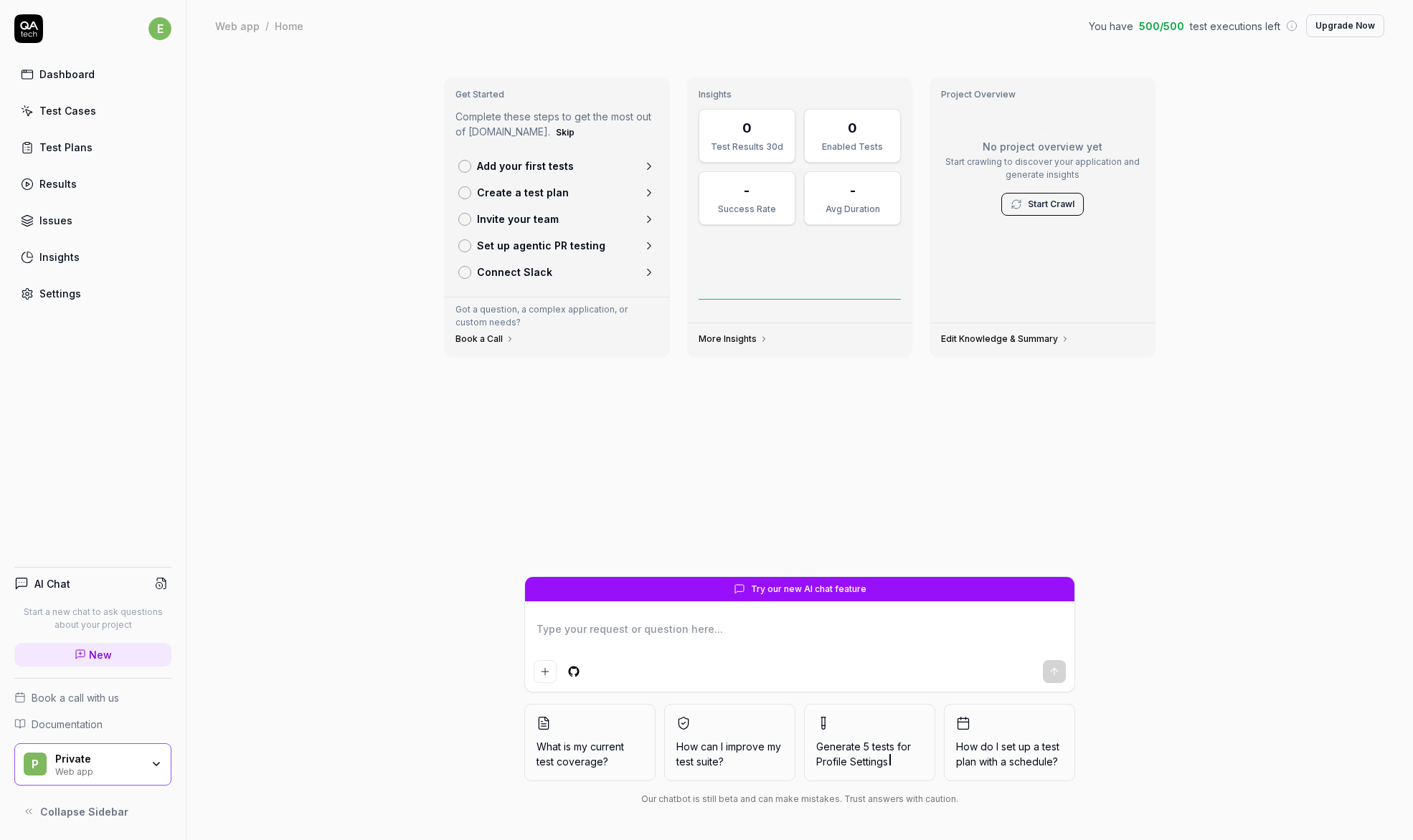
click at [61, 75] on div "Dashboard" at bounding box center [66, 74] width 55 height 15
click at [70, 656] on link "New" at bounding box center [93, 655] width 157 height 23
type textarea "*"
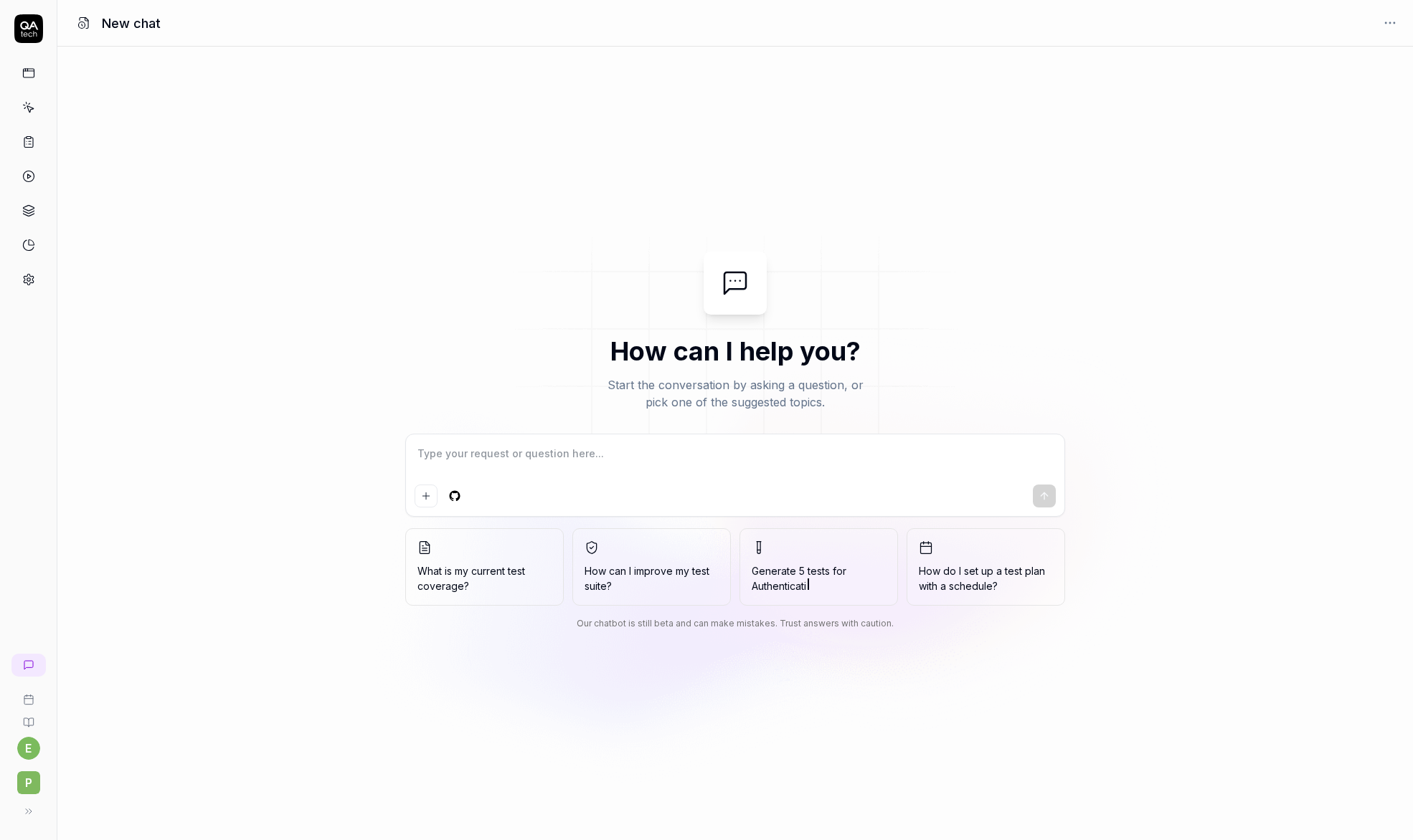
drag, startPoint x: 32, startPoint y: 68, endPoint x: 31, endPoint y: 53, distance: 15.0
click at [32, 69] on rect at bounding box center [28, 73] width 10 height 8
click at [32, 34] on icon at bounding box center [28, 28] width 29 height 29
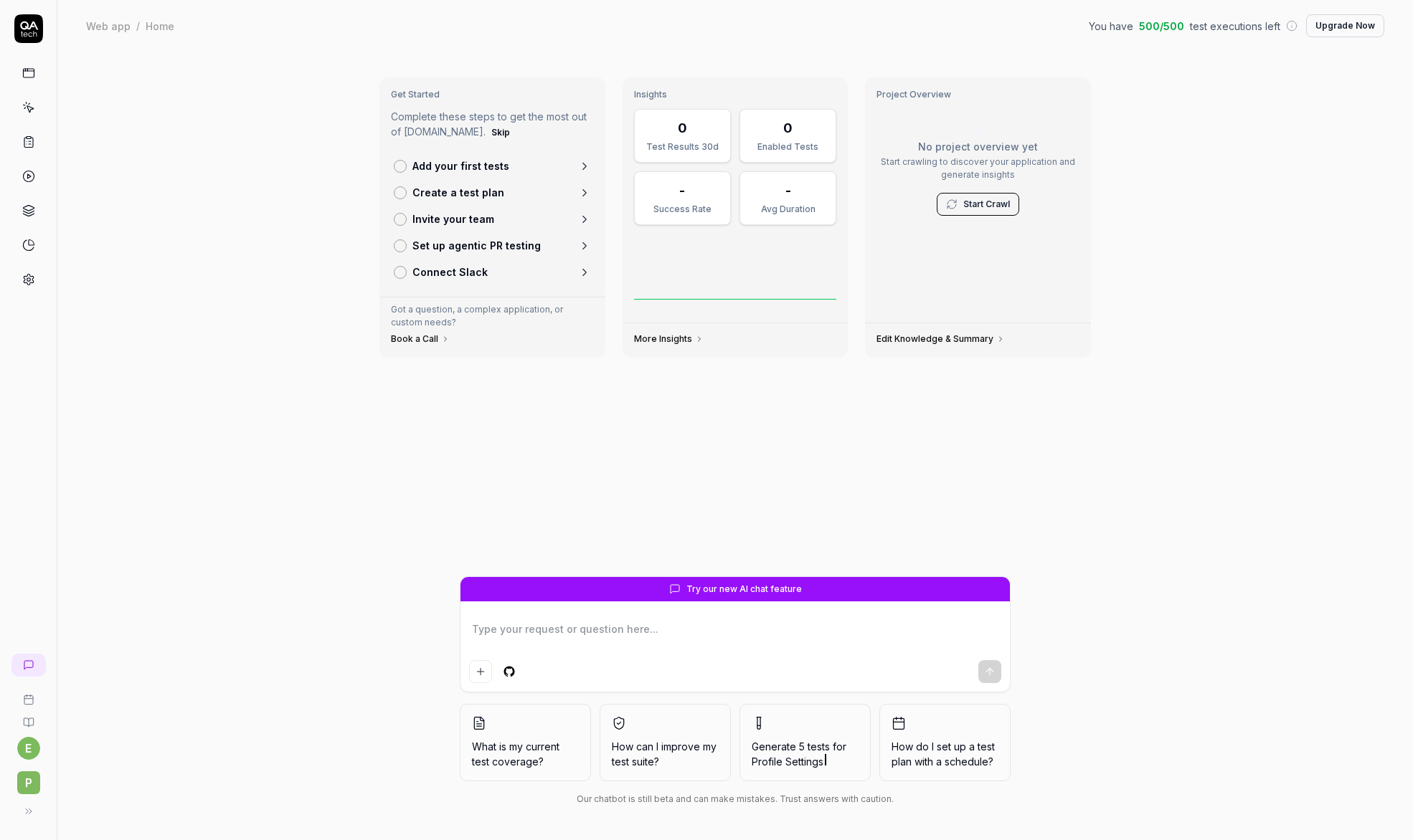
click at [662, 339] on link "More Insights" at bounding box center [669, 339] width 69 height 11
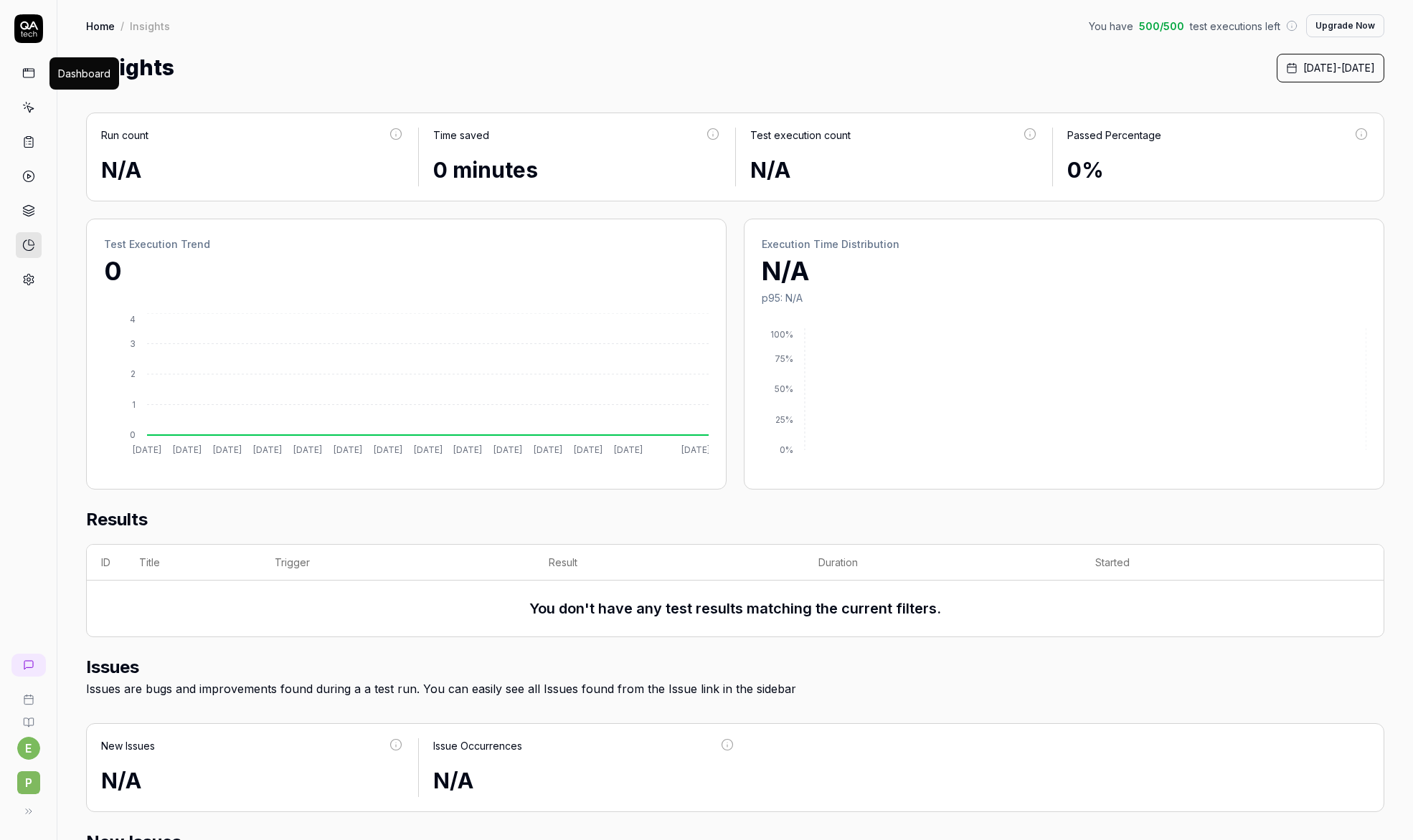
click at [30, 69] on rect at bounding box center [28, 73] width 10 height 8
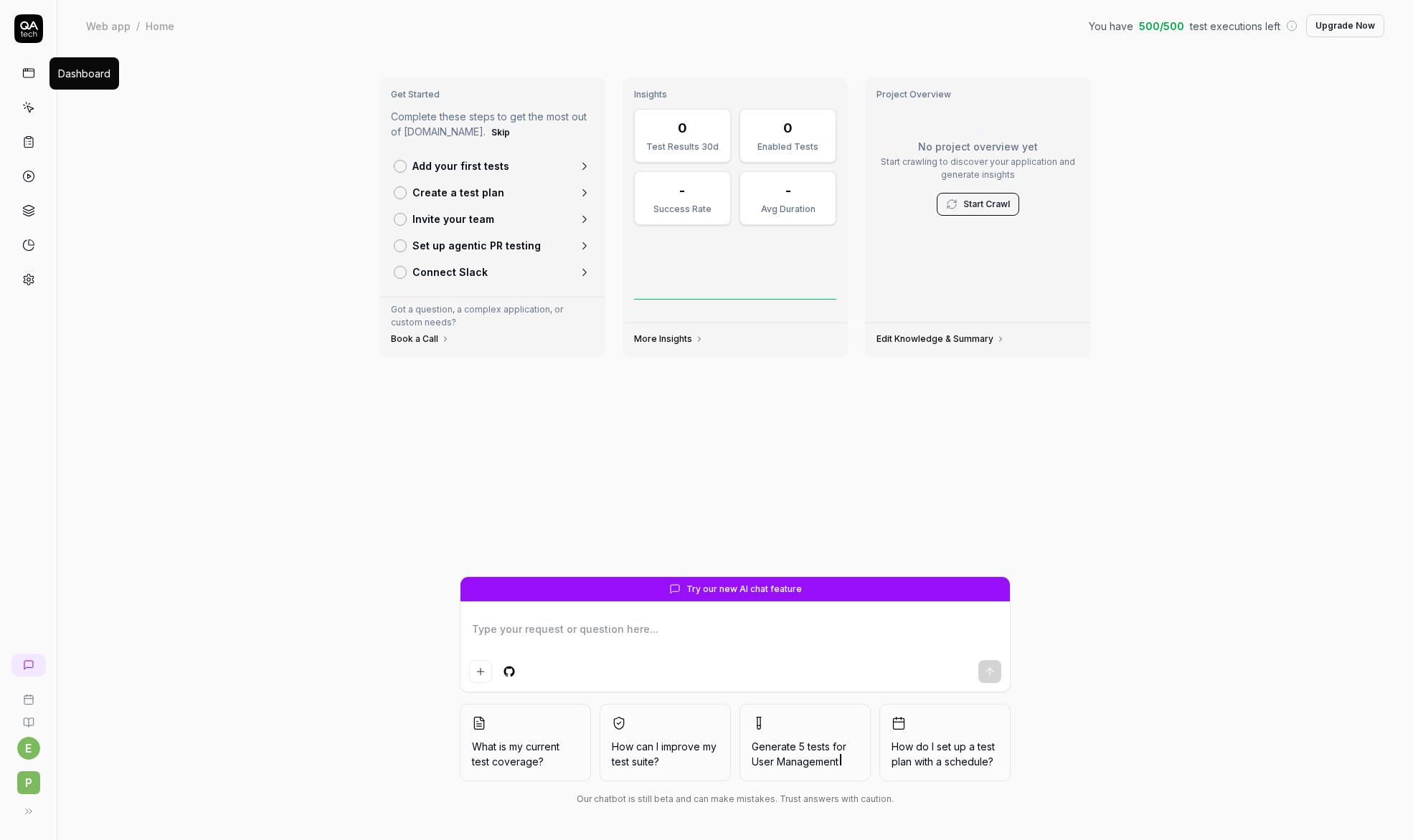
click at [24, 72] on icon at bounding box center [29, 73] width 13 height 13
drag, startPoint x: 107, startPoint y: 22, endPoint x: 104, endPoint y: 36, distance: 14.3
click at [107, 25] on div "Web app" at bounding box center [109, 25] width 45 height 14
click at [98, 31] on div "Web app" at bounding box center [109, 25] width 45 height 14
click at [30, 696] on icon at bounding box center [30, 696] width 0 height 2
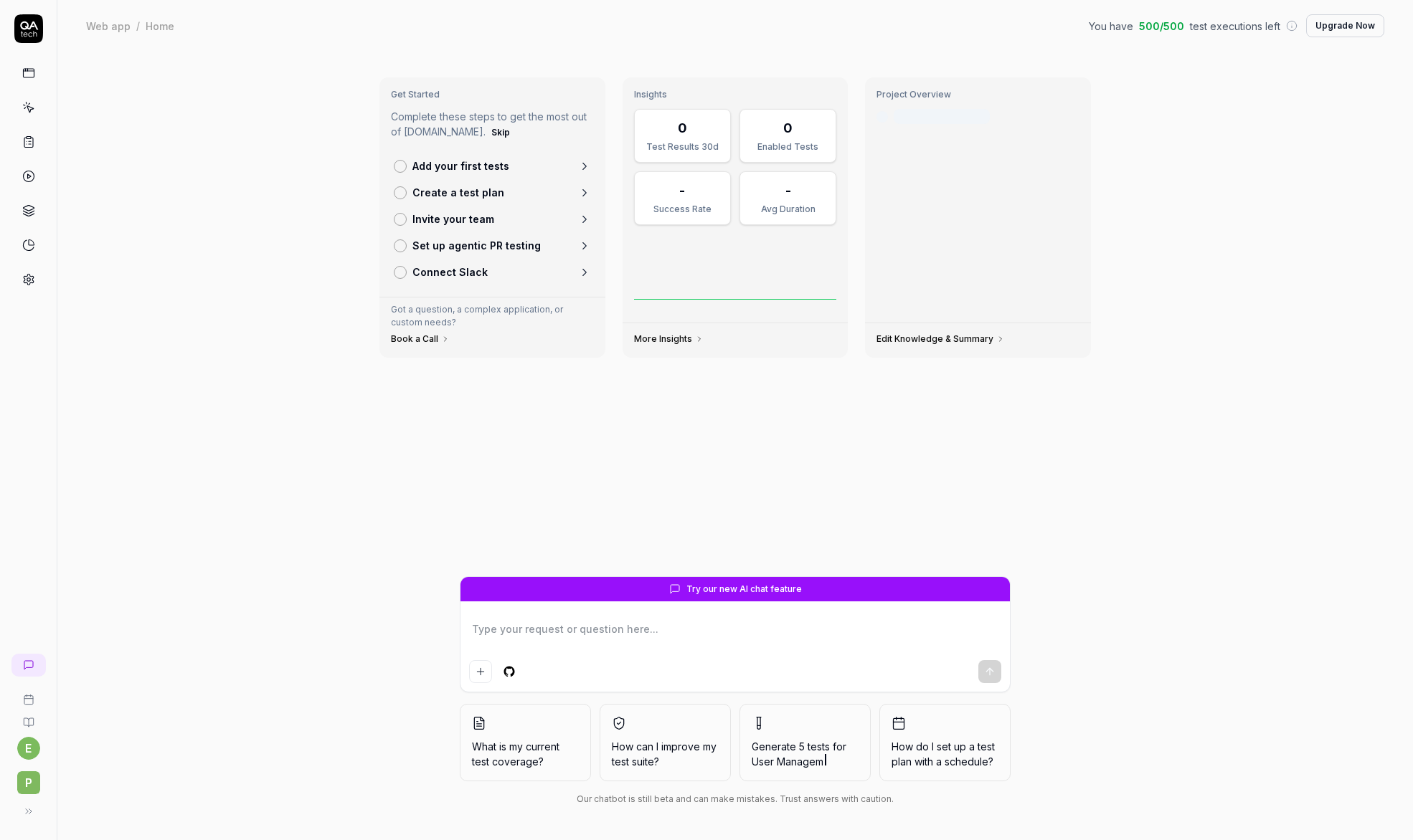
type textarea "*"
